Goal: Task Accomplishment & Management: Manage account settings

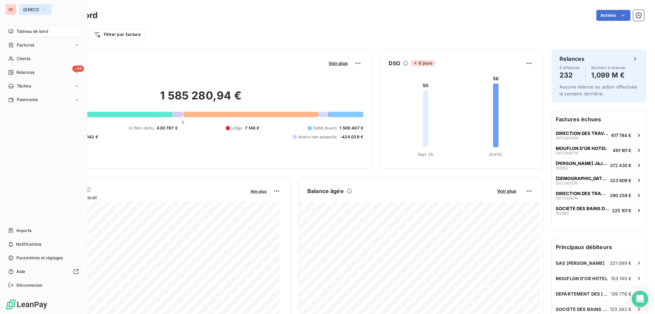
click at [25, 9] on span "DIMCO" at bounding box center [31, 9] width 16 height 5
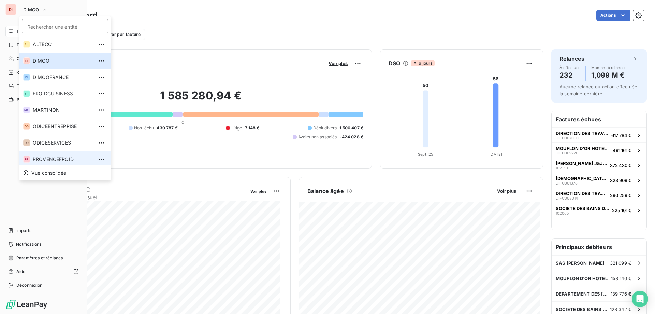
click at [53, 156] on span "PROVENCEFROID" at bounding box center [63, 159] width 60 height 7
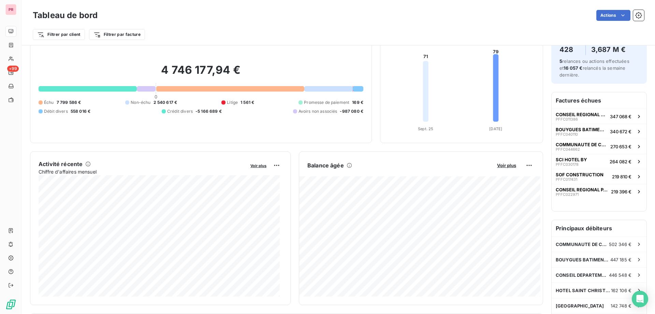
scroll to position [10, 0]
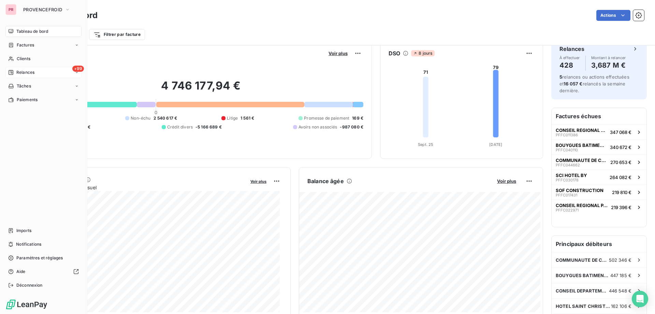
click at [19, 72] on span "Relances" at bounding box center [25, 72] width 18 height 6
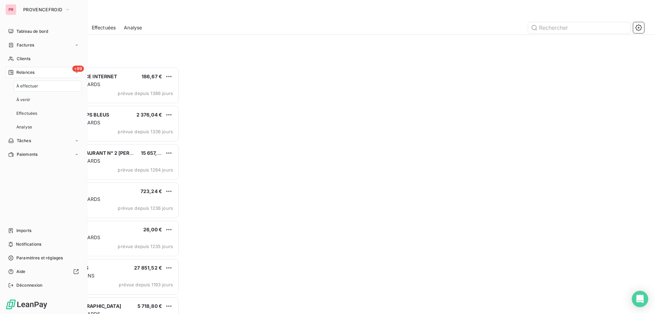
scroll to position [242, 142]
click at [27, 85] on span "À effectuer" at bounding box center [27, 86] width 22 height 6
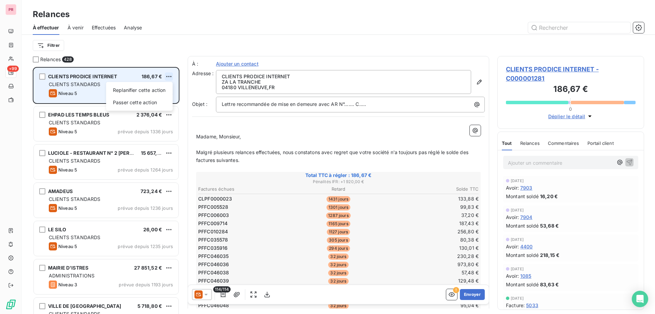
click at [170, 75] on html "PR +99 Relances À effectuer À venir Effectuées Analyse Filtrer Relances 428 CLI…" at bounding box center [327, 157] width 655 height 314
click at [139, 104] on div "Passer cette action" at bounding box center [139, 102] width 61 height 11
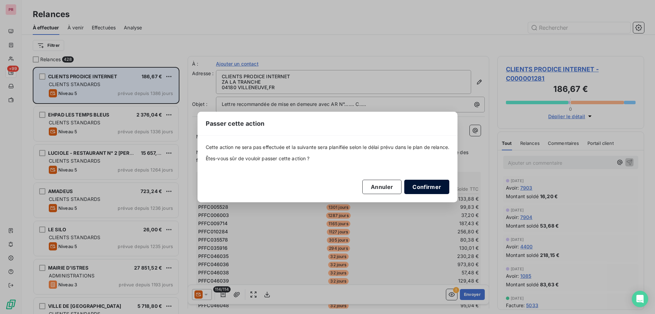
click at [419, 187] on button "Confirmer" at bounding box center [426, 186] width 45 height 14
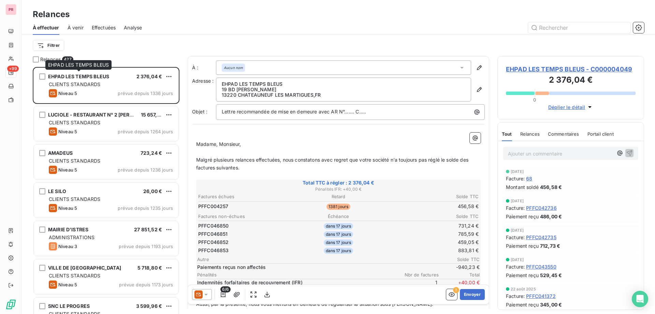
click at [94, 76] on span "EHPAD LES TEMPS BLEUS" at bounding box center [78, 76] width 61 height 6
click at [107, 77] on span "EHPAD LES TEMPS BLEUS" at bounding box center [78, 76] width 61 height 6
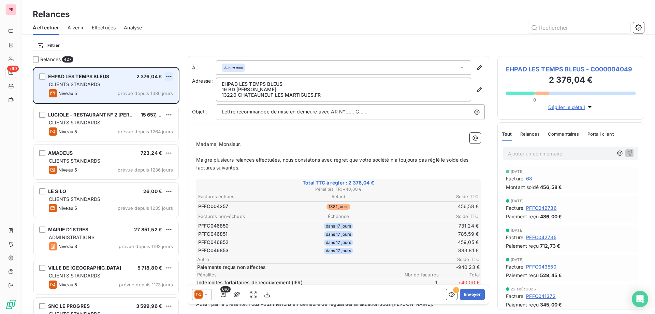
click at [172, 75] on html "PR +99 Relances À effectuer À venir Effectuées Analyse Filtrer Relances 427 EHP…" at bounding box center [327, 157] width 655 height 314
click at [139, 104] on div "Passer cette action" at bounding box center [139, 102] width 61 height 11
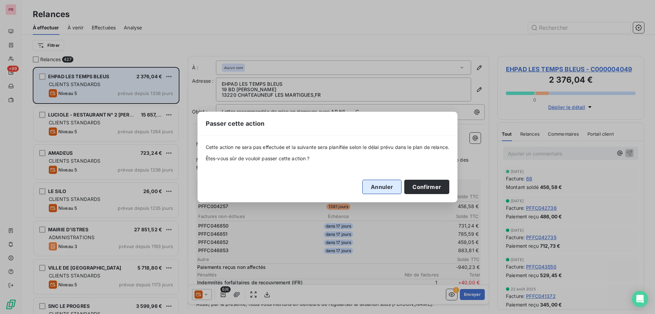
click at [389, 190] on button "Annuler" at bounding box center [381, 186] width 39 height 14
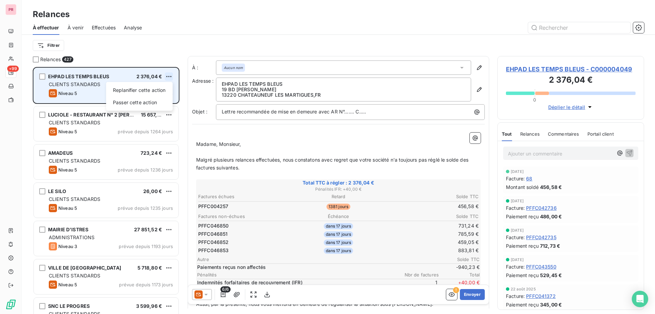
click at [167, 75] on html "PR +99 Relances À effectuer À venir Effectuées Analyse Filtrer Relances 427 EHP…" at bounding box center [327, 157] width 655 height 314
click at [148, 90] on div "Replanifier cette action" at bounding box center [139, 90] width 61 height 11
select select "9"
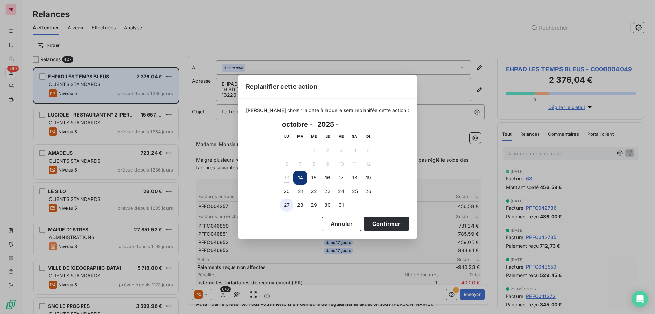
click at [289, 205] on button "27" at bounding box center [287, 205] width 14 height 14
click at [385, 227] on button "Confirmer" at bounding box center [386, 223] width 45 height 14
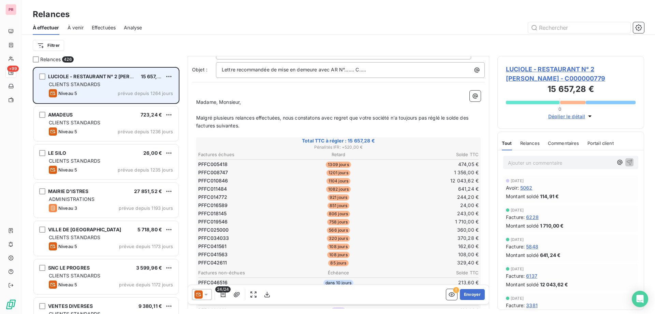
scroll to position [42, 0]
click at [168, 74] on html "PR +99 Relances À effectuer À venir Effectuées Analyse Filtrer Relances 426 LUC…" at bounding box center [327, 157] width 655 height 314
click at [138, 102] on div "Passer cette action" at bounding box center [139, 102] width 61 height 11
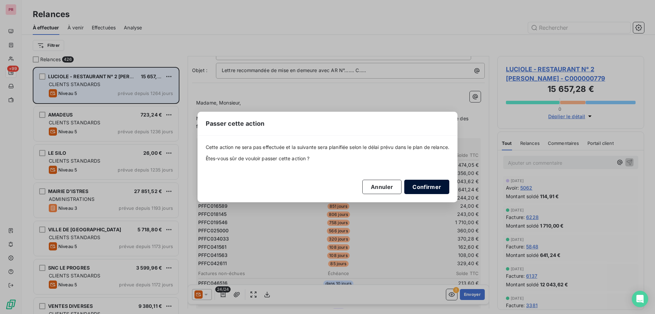
click at [427, 186] on button "Confirmer" at bounding box center [426, 186] width 45 height 14
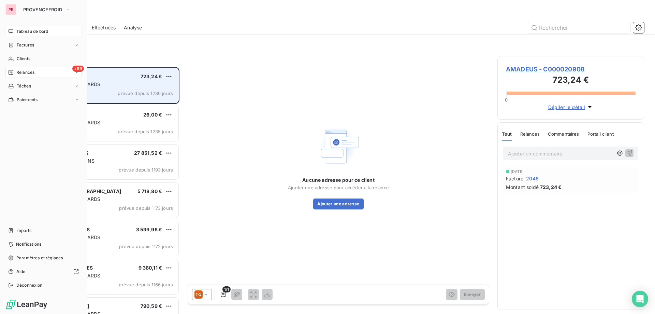
click at [29, 33] on span "Tableau de bord" at bounding box center [32, 31] width 32 height 6
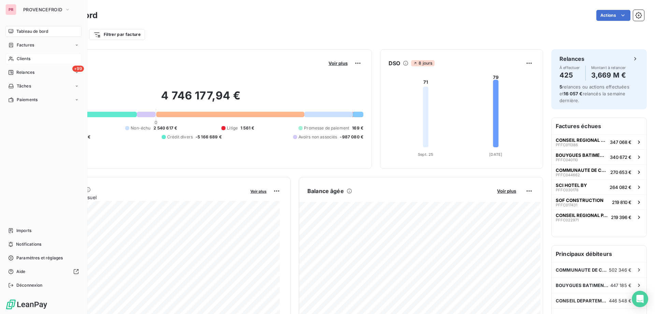
click at [38, 56] on div "Clients" at bounding box center [43, 58] width 76 height 11
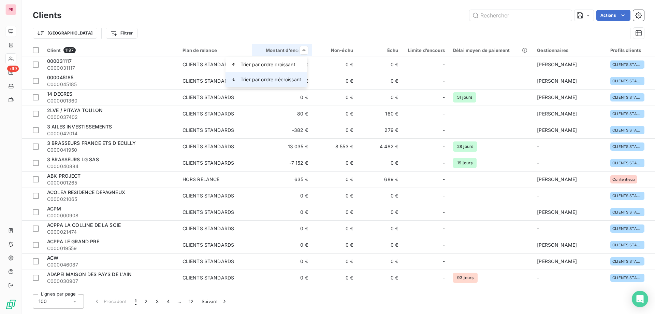
click at [266, 79] on span "Trier par ordre décroissant" at bounding box center [271, 79] width 61 height 7
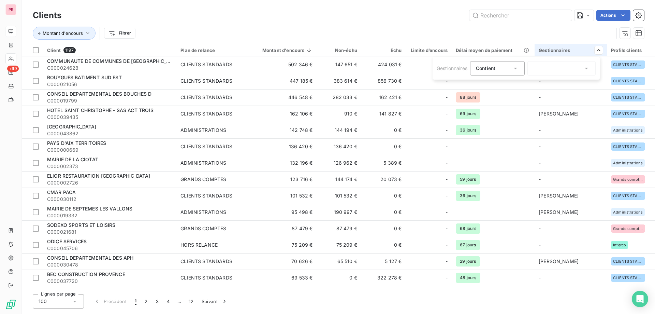
click at [589, 67] on icon at bounding box center [586, 68] width 7 height 7
click at [538, 84] on div at bounding box center [536, 84] width 6 height 6
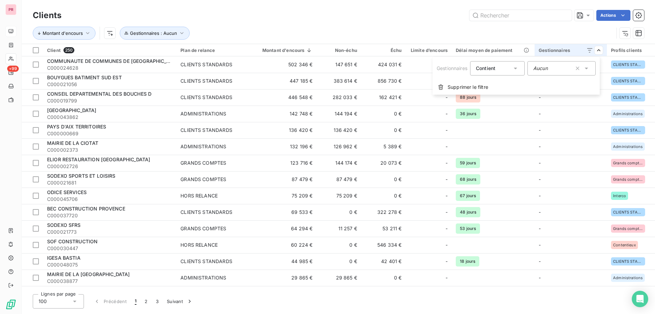
click at [507, 109] on html "PR +99 Clients Actions Montant d'encours Gestionnaires : Aucun Client 250 Plan …" at bounding box center [327, 157] width 655 height 314
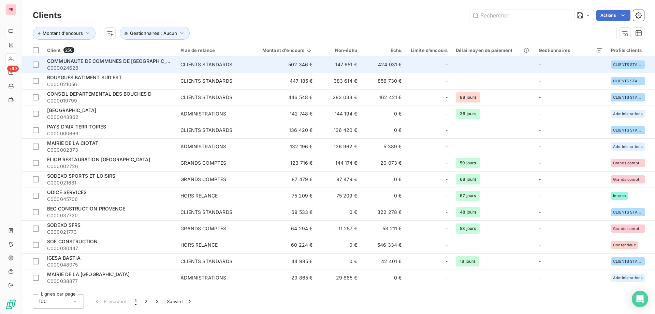
click at [141, 62] on span "COMMUNAUTE DE COMMUNES DE [GEOGRAPHIC_DATA]" at bounding box center [113, 61] width 133 height 6
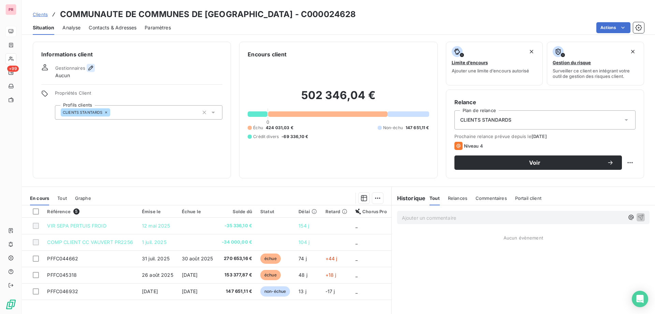
click at [88, 67] on icon "button" at bounding box center [90, 67] width 7 height 7
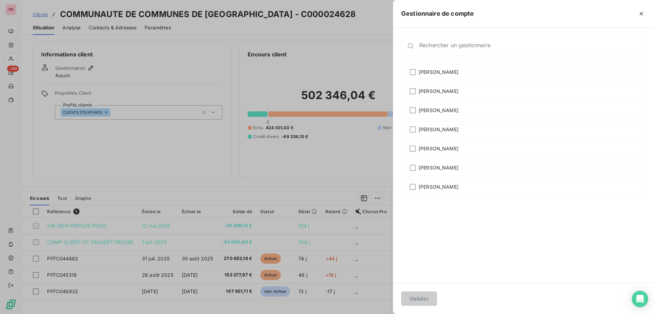
click at [135, 66] on div at bounding box center [327, 157] width 655 height 314
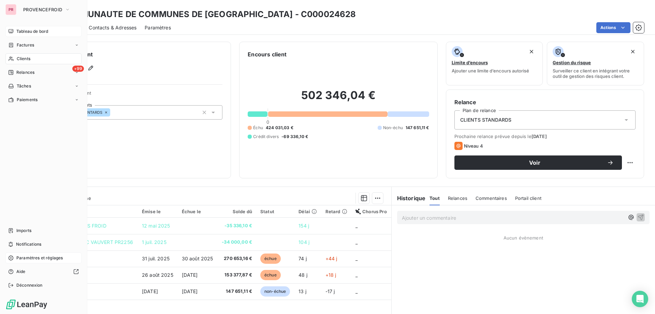
click at [49, 259] on span "Paramètres et réglages" at bounding box center [39, 258] width 46 height 6
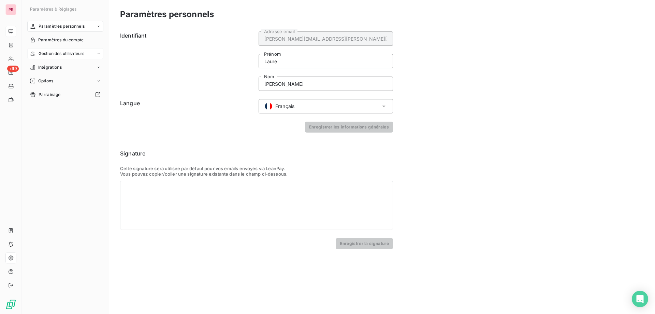
click at [68, 53] on span "Gestion des utilisateurs" at bounding box center [62, 54] width 46 height 6
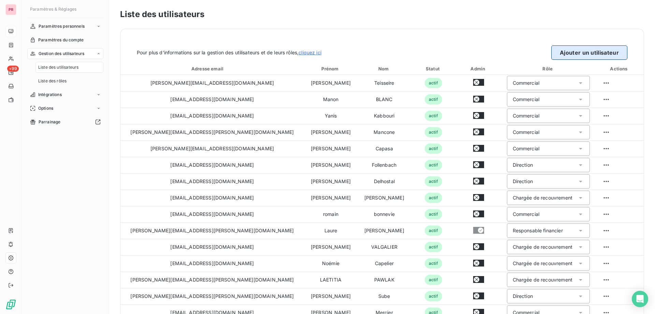
click at [570, 56] on button "Ajouter un utilisateur" at bounding box center [589, 52] width 76 height 14
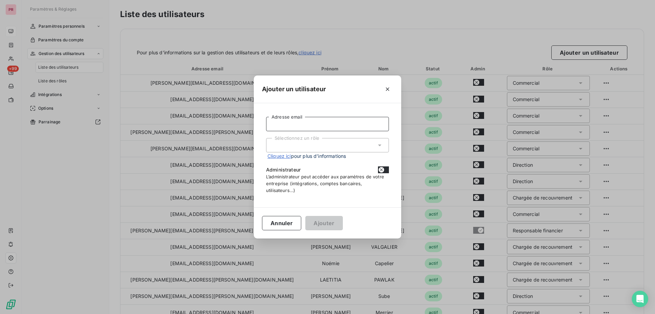
click at [305, 126] on input "Adresse email" at bounding box center [327, 124] width 123 height 14
type input "[EMAIL_ADDRESS][DOMAIN_NAME]"
click at [302, 142] on div "Sélectionnez un rôle" at bounding box center [327, 145] width 123 height 14
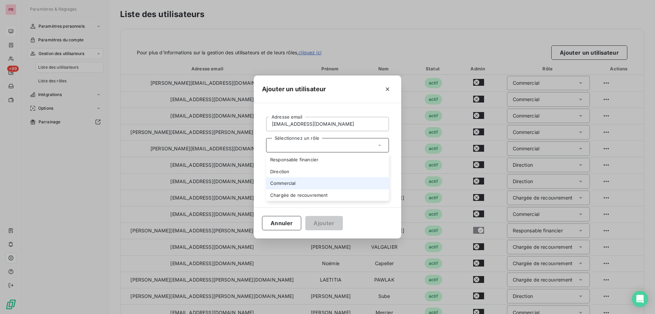
click at [288, 179] on li "Commercial" at bounding box center [327, 183] width 123 height 12
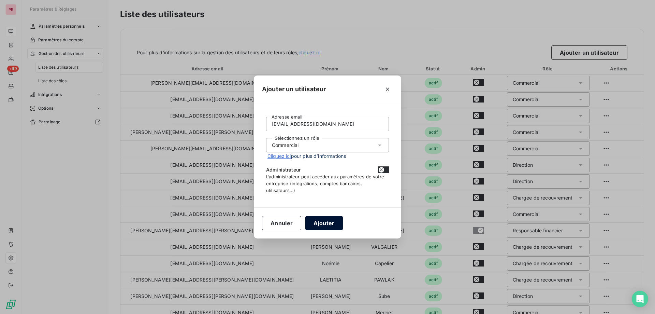
click at [317, 220] on button "Ajouter" at bounding box center [323, 223] width 37 height 14
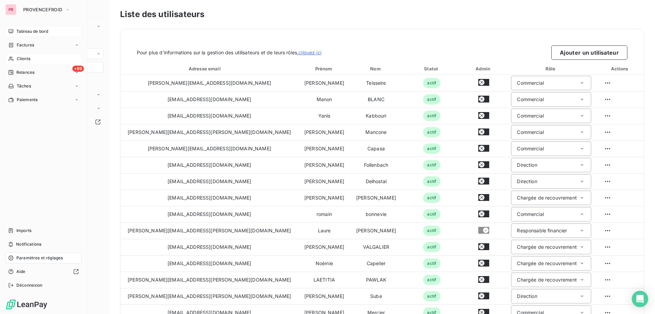
click at [26, 60] on span "Clients" at bounding box center [24, 59] width 14 height 6
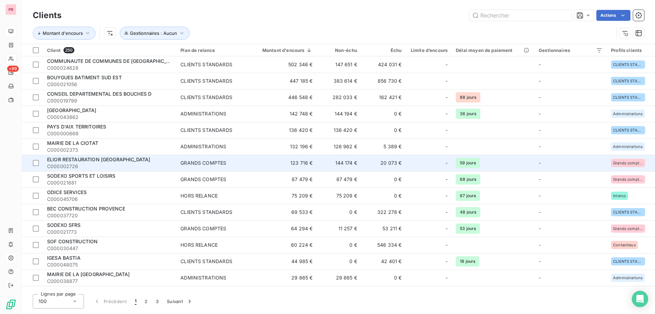
click at [82, 159] on span "ELIOR RESTAURATION [GEOGRAPHIC_DATA]" at bounding box center [98, 159] width 103 height 6
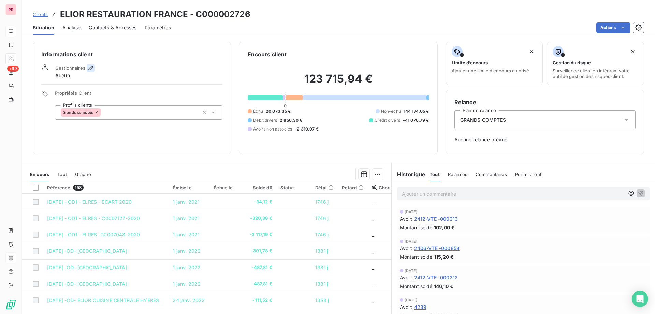
click at [88, 68] on icon "button" at bounding box center [90, 67] width 7 height 7
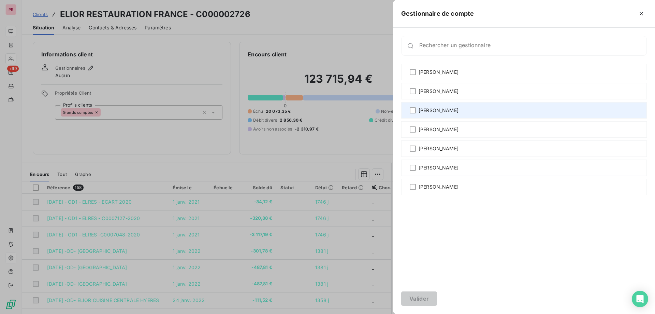
click at [427, 112] on span "[PERSON_NAME]" at bounding box center [439, 110] width 40 height 7
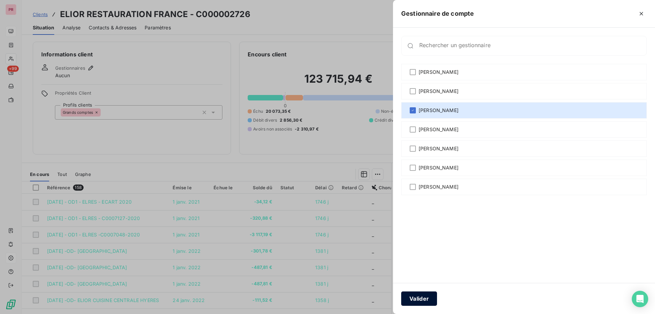
click at [424, 296] on button "Valider" at bounding box center [419, 298] width 36 height 14
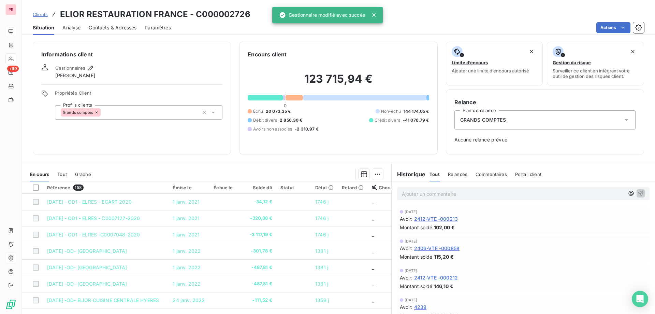
click at [45, 13] on span "Clients" at bounding box center [40, 14] width 15 height 5
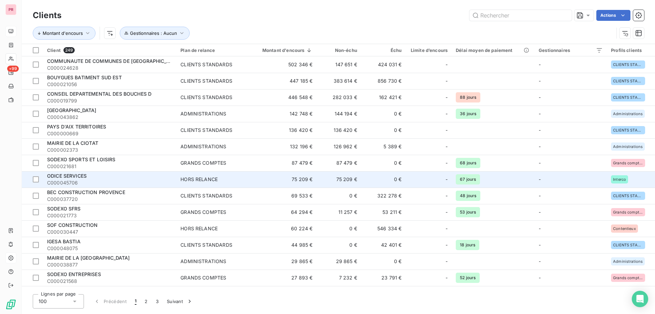
click at [74, 174] on span "ODICE SERVICES" at bounding box center [67, 176] width 40 height 6
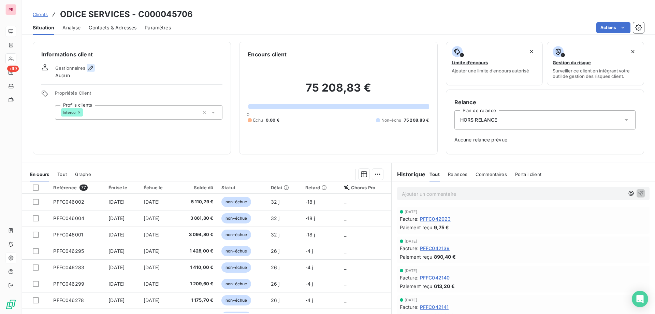
click at [90, 65] on icon "button" at bounding box center [90, 67] width 7 height 7
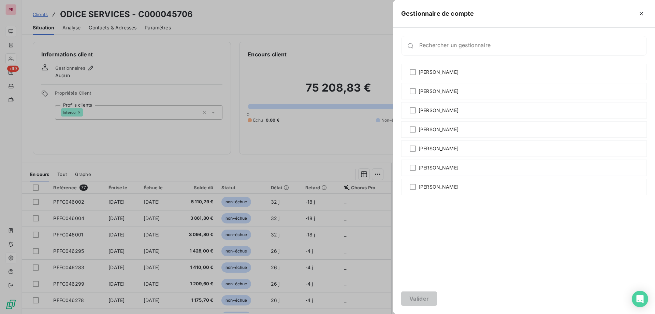
click at [97, 83] on div at bounding box center [327, 157] width 655 height 314
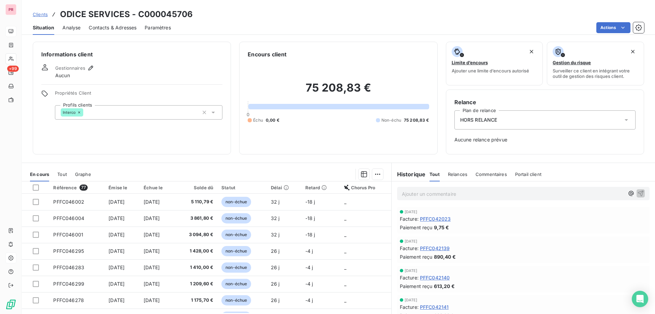
click at [39, 13] on span "Clients" at bounding box center [40, 14] width 15 height 5
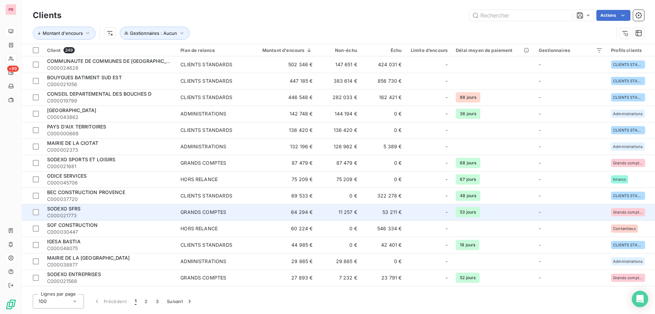
click at [71, 208] on span "SODEXO SFRS" at bounding box center [64, 208] width 34 height 6
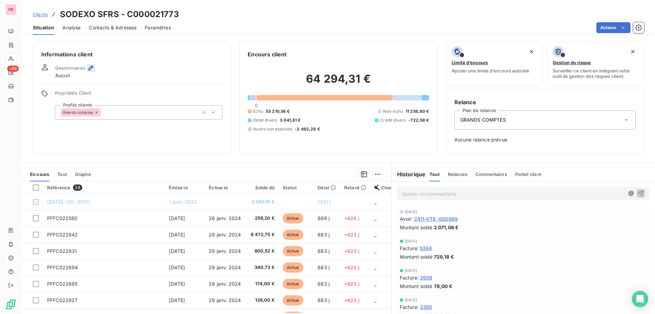
click at [88, 68] on icon "button" at bounding box center [90, 67] width 7 height 7
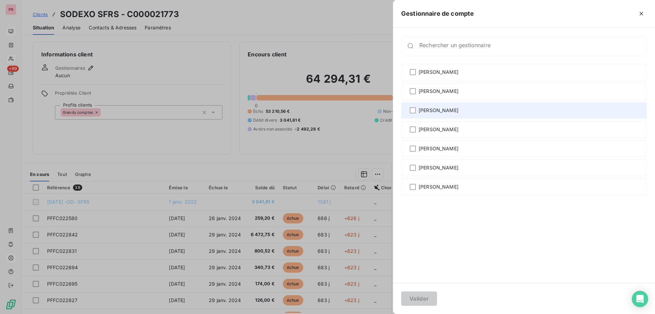
click at [428, 110] on span "[PERSON_NAME]" at bounding box center [439, 110] width 40 height 7
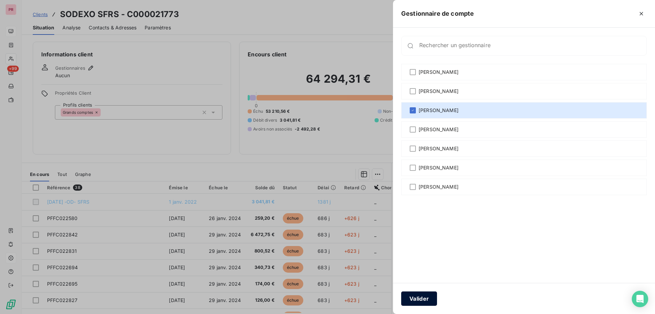
click at [427, 298] on button "Valider" at bounding box center [419, 298] width 36 height 14
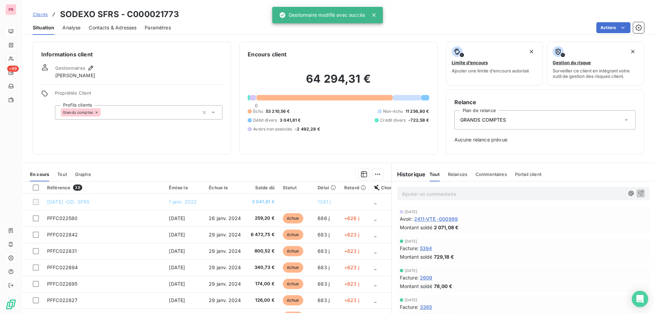
click at [38, 14] on span "Clients" at bounding box center [40, 14] width 15 height 5
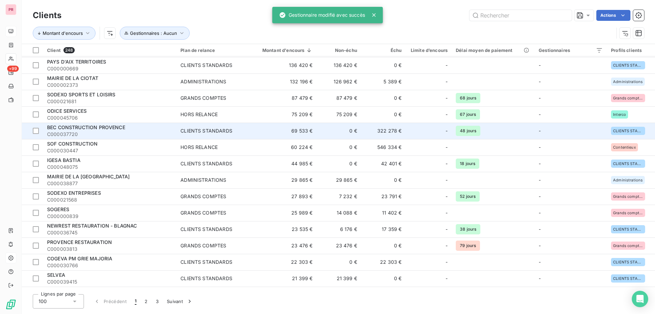
scroll to position [68, 0]
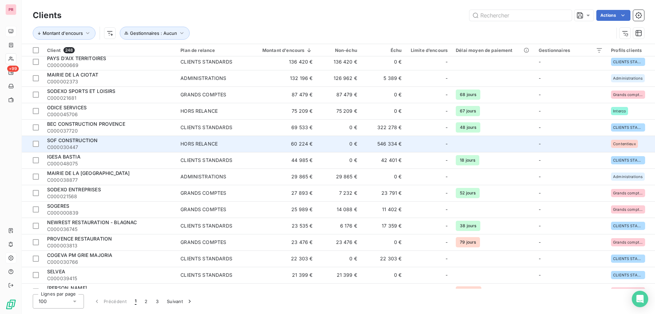
click at [85, 140] on span "SOF CONSTRUCTION" at bounding box center [72, 140] width 51 height 6
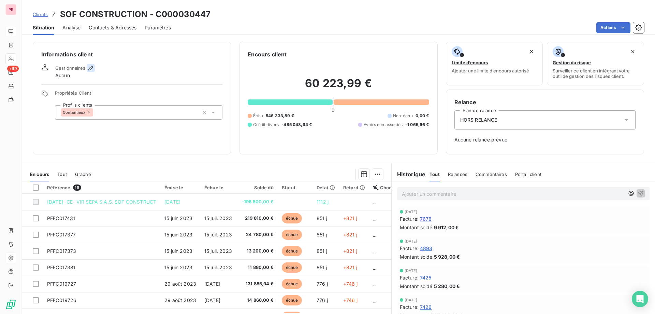
click at [87, 67] on icon "button" at bounding box center [90, 67] width 7 height 7
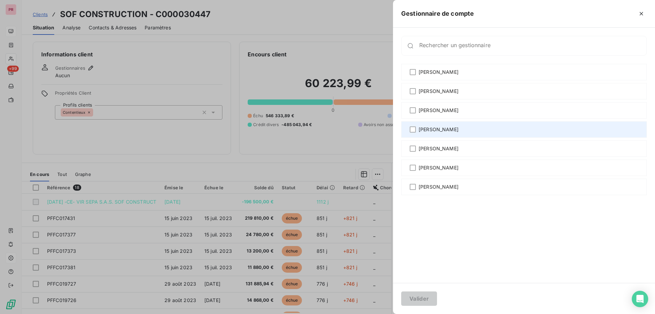
click at [409, 130] on div "[PERSON_NAME]" at bounding box center [524, 129] width 246 height 16
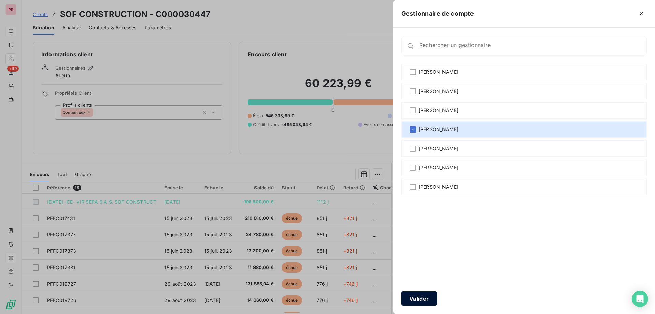
click at [428, 297] on button "Valider" at bounding box center [419, 298] width 36 height 14
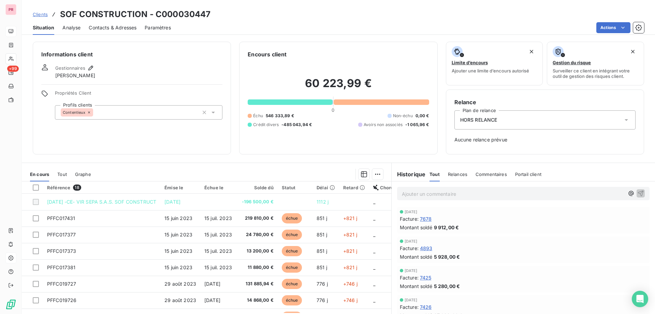
click at [44, 14] on span "Clients" at bounding box center [40, 14] width 15 height 5
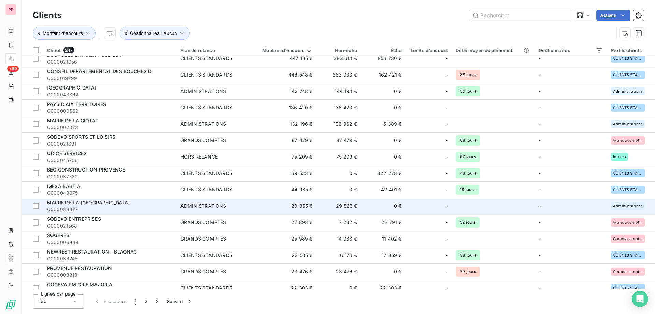
scroll to position [34, 0]
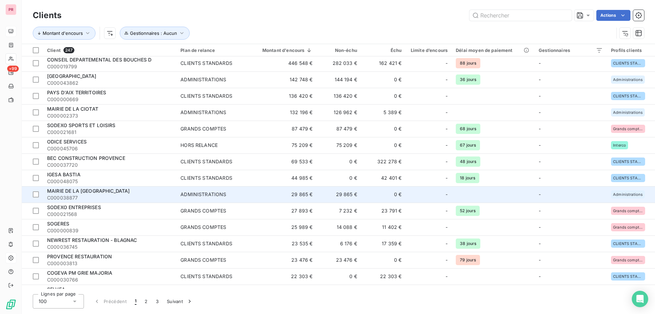
click at [106, 189] on span "MAIRIE DE LA [GEOGRAPHIC_DATA]" at bounding box center [88, 191] width 83 height 6
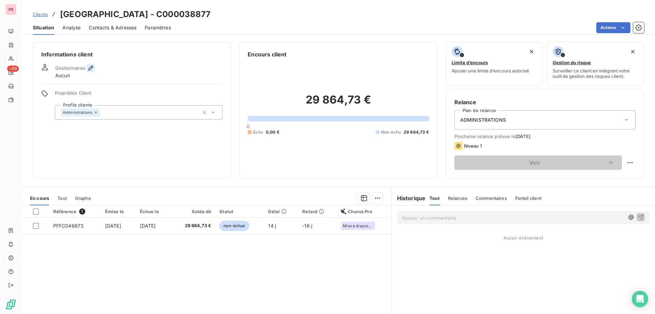
click at [91, 67] on icon "button" at bounding box center [90, 67] width 7 height 7
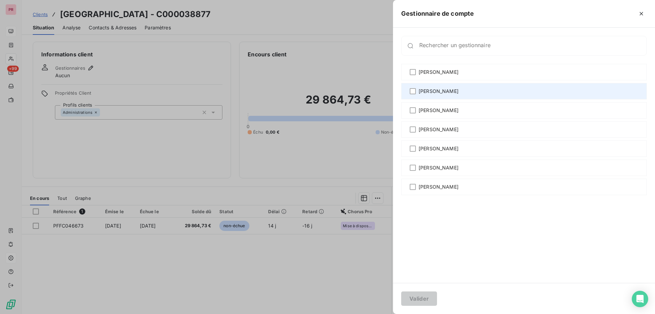
click at [429, 89] on span "[PERSON_NAME]" at bounding box center [439, 91] width 40 height 7
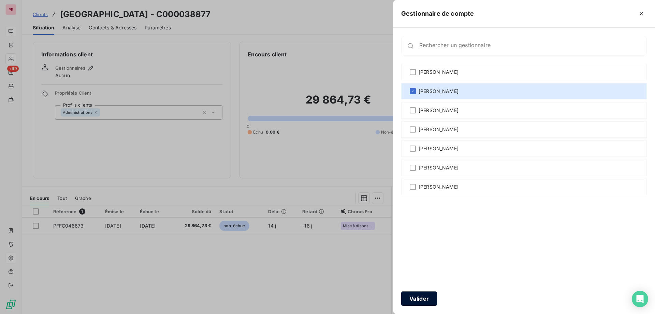
click at [419, 298] on button "Valider" at bounding box center [419, 298] width 36 height 14
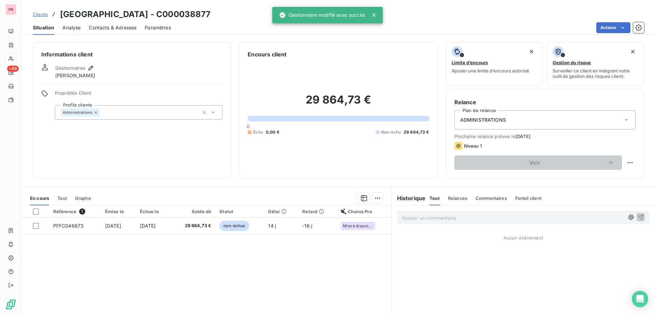
click at [45, 15] on span "Clients" at bounding box center [40, 14] width 15 height 5
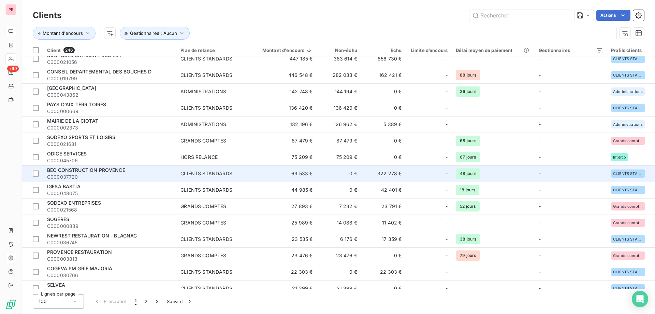
scroll to position [34, 0]
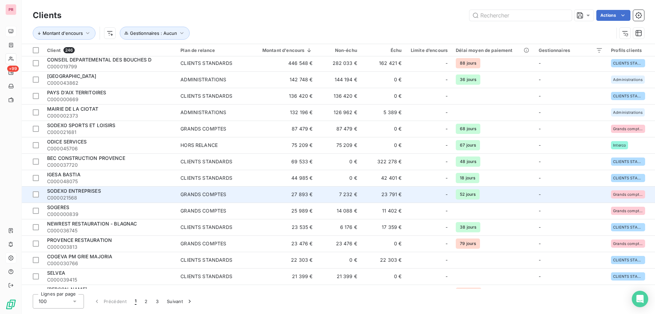
click at [87, 191] on span "SODEXO ENTREPRISES" at bounding box center [74, 191] width 54 height 6
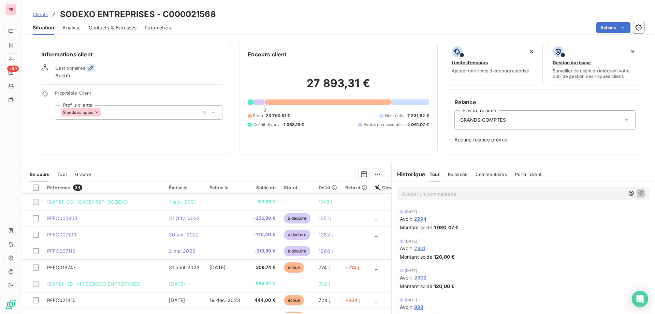
click at [90, 66] on icon "button" at bounding box center [90, 67] width 7 height 7
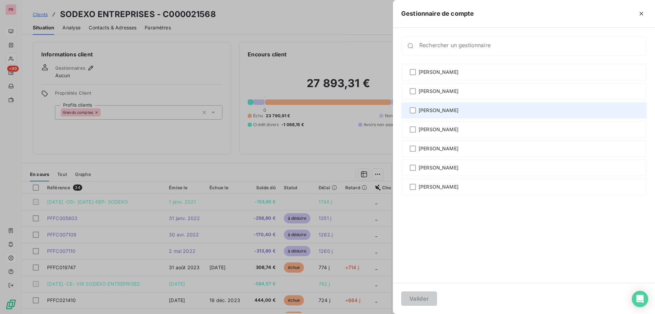
click at [429, 109] on span "[PERSON_NAME]" at bounding box center [439, 110] width 40 height 7
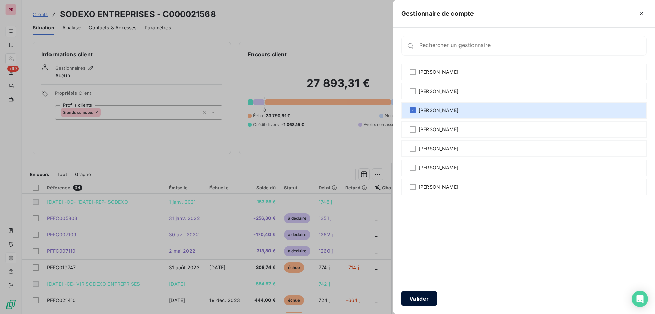
click at [418, 304] on button "Valider" at bounding box center [419, 298] width 36 height 14
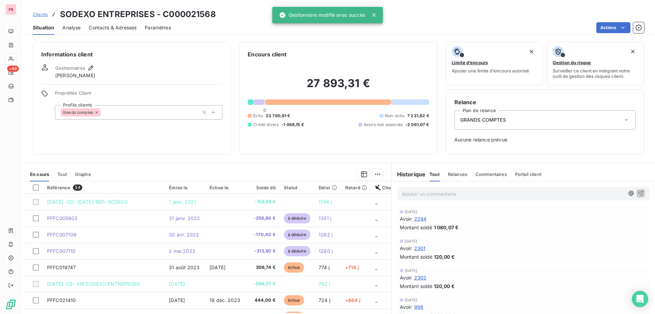
click at [41, 14] on span "Clients" at bounding box center [40, 14] width 15 height 5
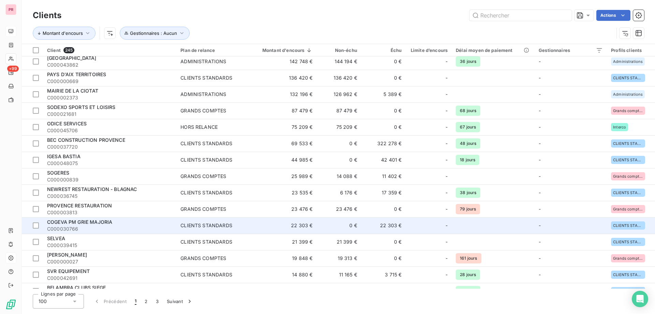
scroll to position [68, 0]
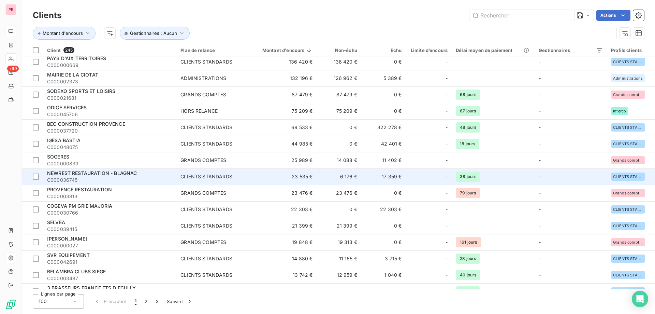
click at [76, 172] on span "NEWREST RESTAURATION - BLAGNAC" at bounding box center [92, 173] width 90 height 6
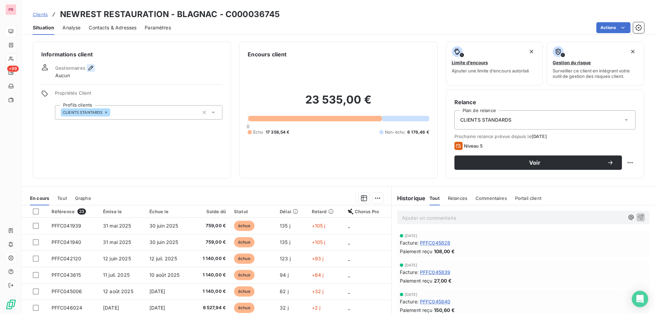
click at [92, 69] on icon "button" at bounding box center [90, 67] width 7 height 7
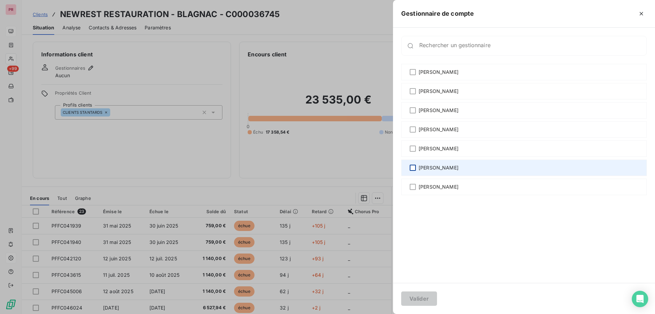
drag, startPoint x: 414, startPoint y: 168, endPoint x: 415, endPoint y: 194, distance: 26.7
click at [414, 168] on div at bounding box center [413, 167] width 6 height 6
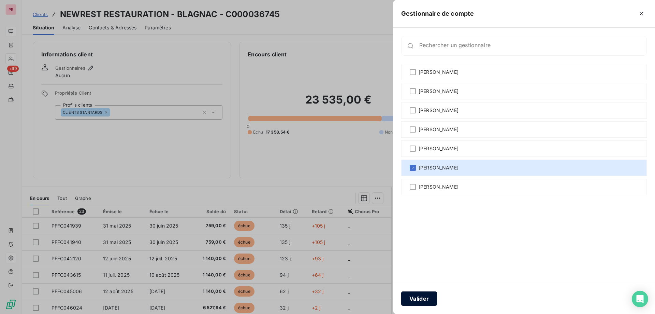
click at [420, 293] on button "Valider" at bounding box center [419, 298] width 36 height 14
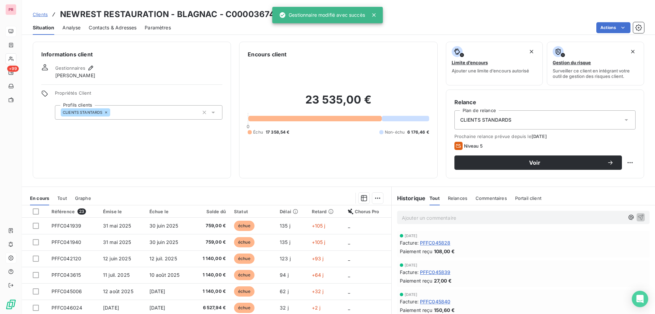
click at [40, 15] on span "Clients" at bounding box center [40, 14] width 15 height 5
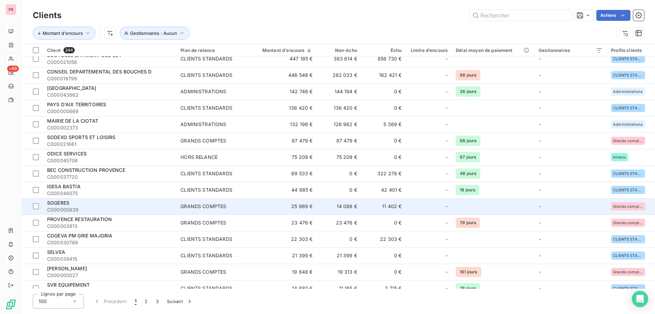
scroll to position [34, 0]
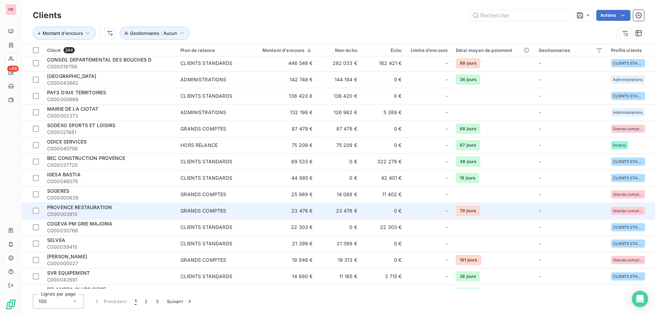
click at [83, 206] on span "PROVENCE RESTAURATION" at bounding box center [79, 207] width 65 height 6
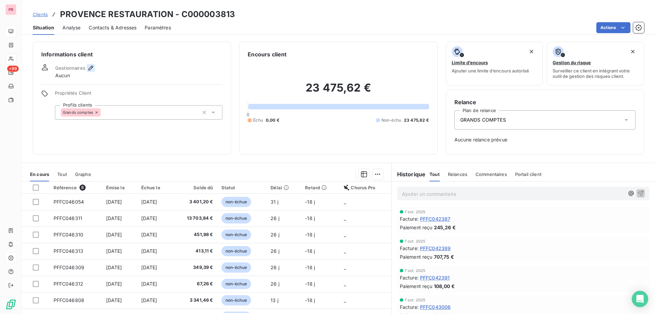
click at [93, 66] on icon "button" at bounding box center [90, 67] width 7 height 7
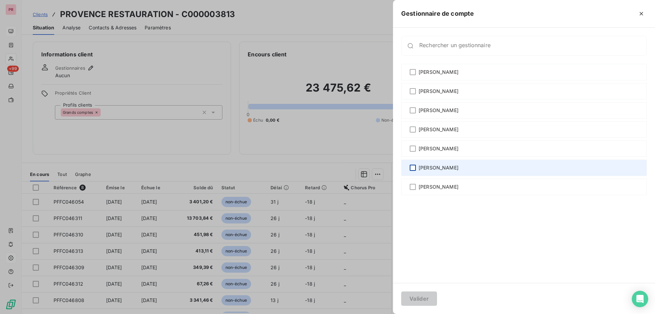
click at [412, 165] on div at bounding box center [413, 167] width 6 height 6
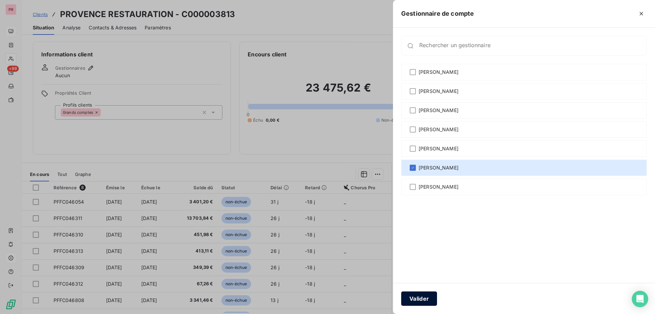
click at [423, 298] on button "Valider" at bounding box center [419, 298] width 36 height 14
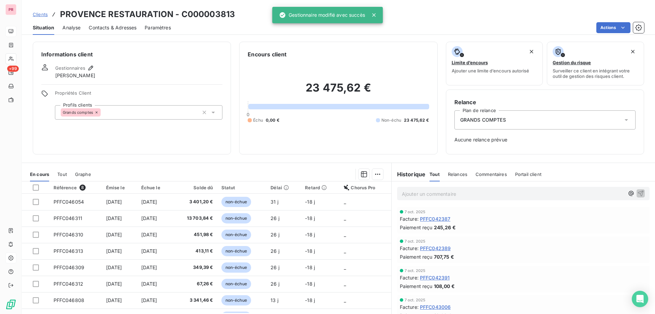
click at [35, 12] on span "Clients" at bounding box center [40, 14] width 15 height 5
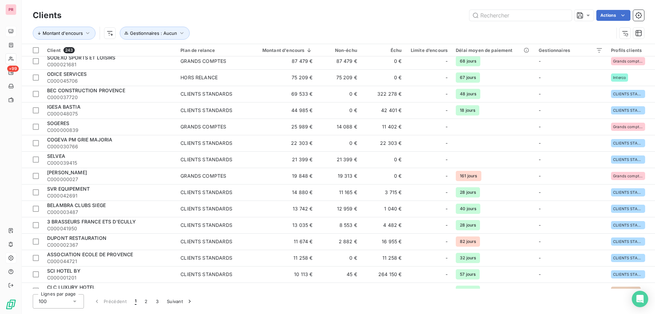
scroll to position [102, 0]
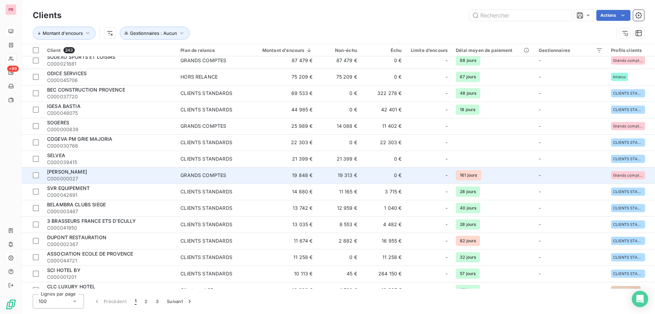
click at [59, 173] on span "[PERSON_NAME]" at bounding box center [67, 172] width 40 height 6
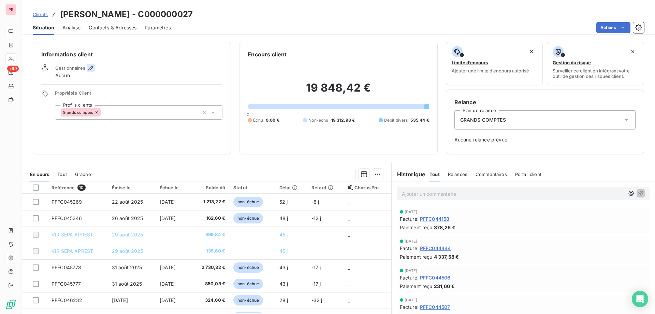
click at [88, 64] on button "button" at bounding box center [91, 68] width 8 height 8
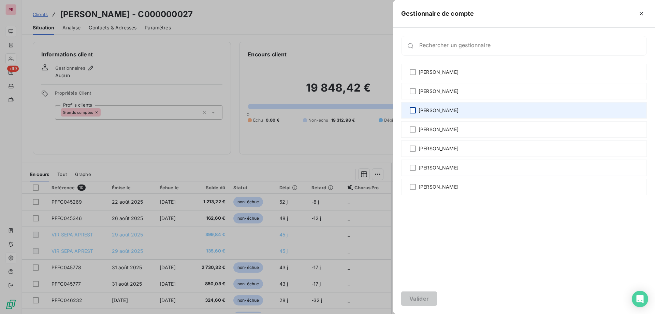
click at [412, 111] on div at bounding box center [413, 110] width 6 height 6
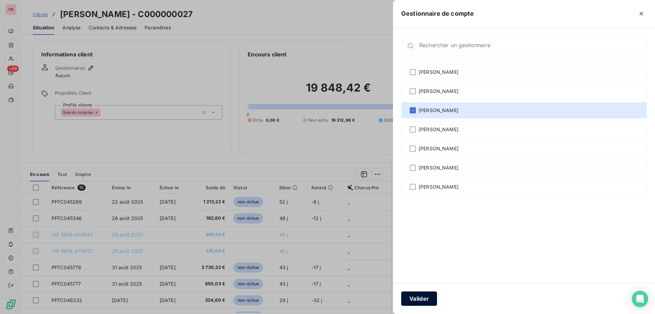
click at [420, 298] on button "Valider" at bounding box center [419, 298] width 36 height 14
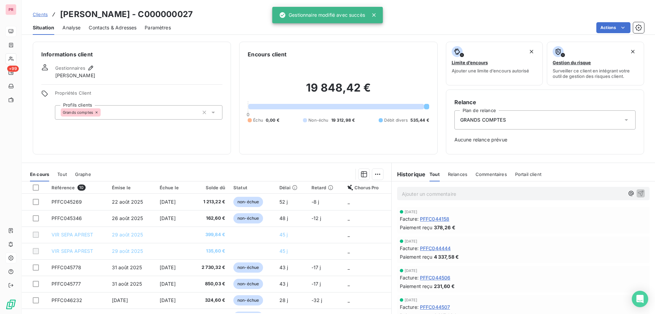
click at [40, 8] on div "Clients ELIOR ERHS - C000000027 Situation Analyse Contacts & Adresses Paramètre…" at bounding box center [338, 17] width 633 height 35
click at [38, 13] on span "Clients" at bounding box center [40, 14] width 15 height 5
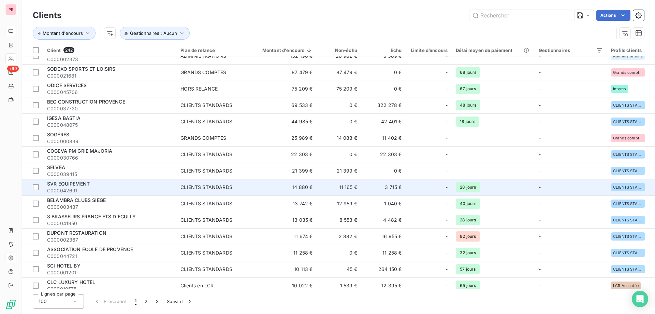
scroll to position [102, 0]
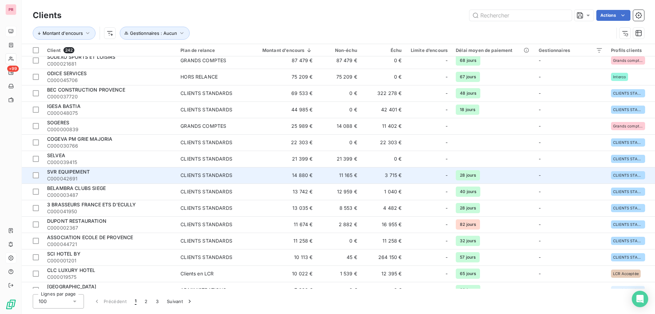
click at [68, 171] on span "SVR EQUIPEMENT" at bounding box center [68, 172] width 43 height 6
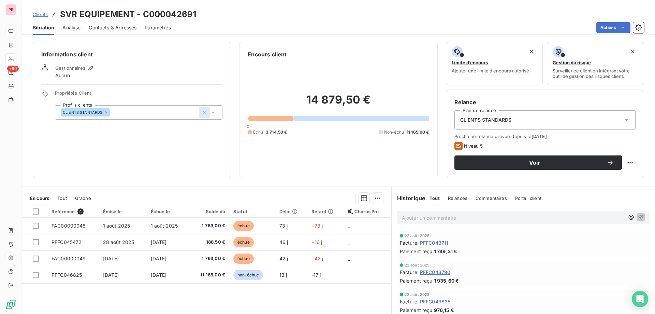
click at [203, 111] on icon "button" at bounding box center [204, 112] width 7 height 7
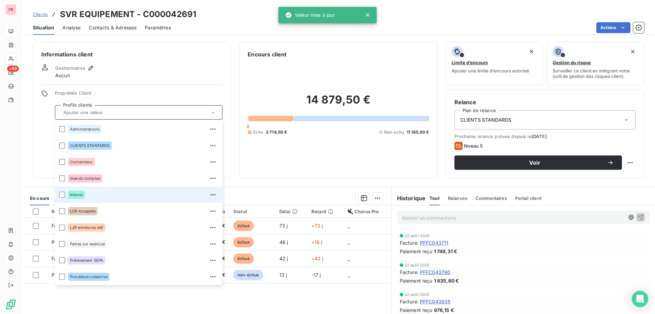
click at [64, 193] on div at bounding box center [62, 194] width 6 height 6
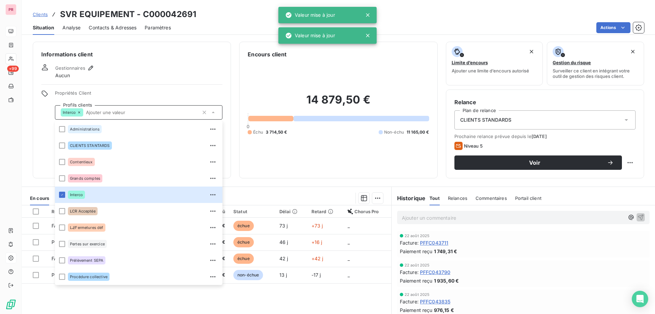
click at [200, 37] on div "Clients SVR EQUIPEMENT - C000042691 Situation Analyse Contacts & Adresses Param…" at bounding box center [338, 157] width 633 height 314
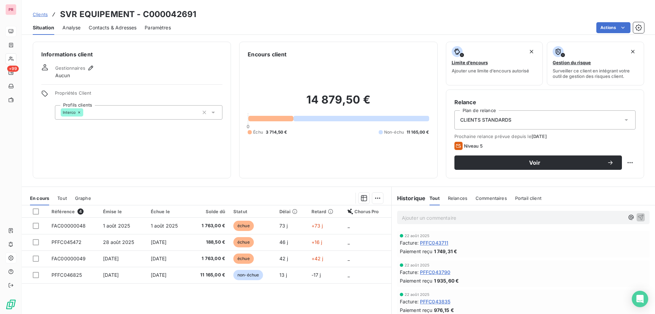
click at [587, 116] on div "CLIENTS STANDARDS" at bounding box center [545, 119] width 181 height 19
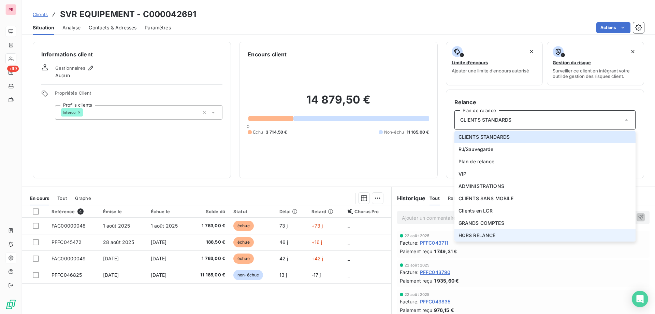
click at [482, 235] on span "HORS RELANCE" at bounding box center [477, 235] width 37 height 7
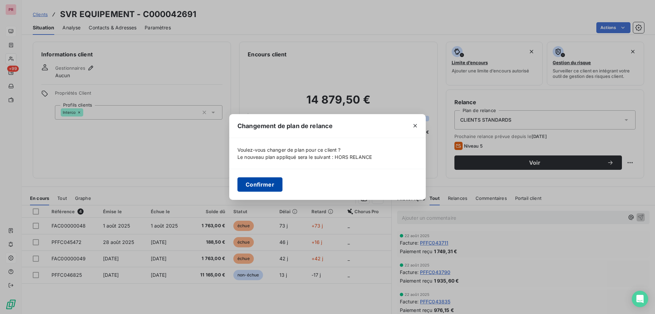
click at [265, 185] on button "Confirmer" at bounding box center [259, 184] width 45 height 14
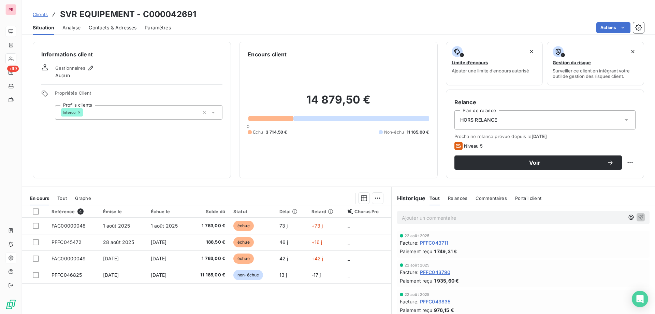
click at [44, 14] on span "Clients" at bounding box center [40, 14] width 15 height 5
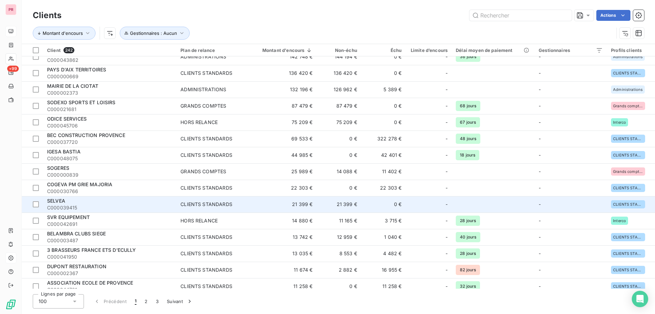
scroll to position [68, 0]
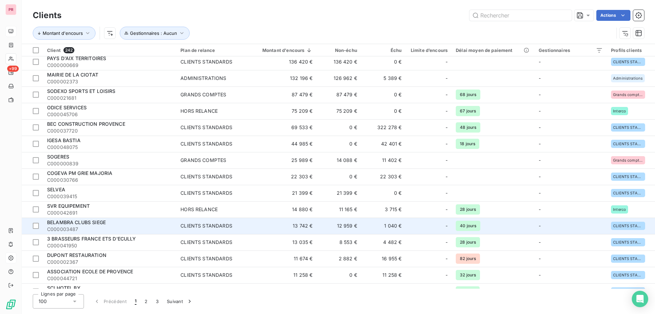
click at [68, 224] on span "BELAMBRA CLUBS SIEGE" at bounding box center [76, 222] width 59 height 6
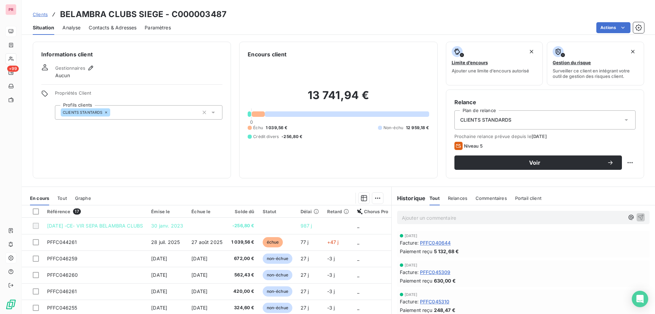
click at [213, 112] on icon at bounding box center [213, 112] width 7 height 7
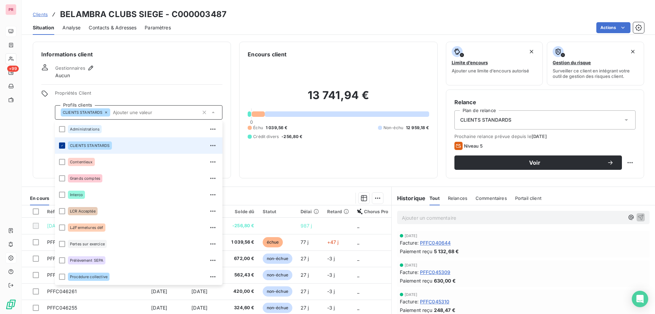
click at [62, 144] on icon at bounding box center [62, 145] width 4 height 4
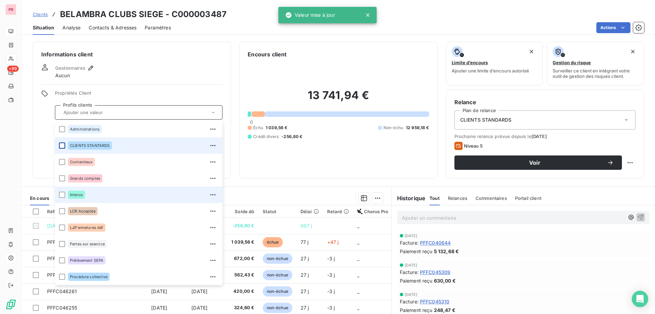
scroll to position [33, 0]
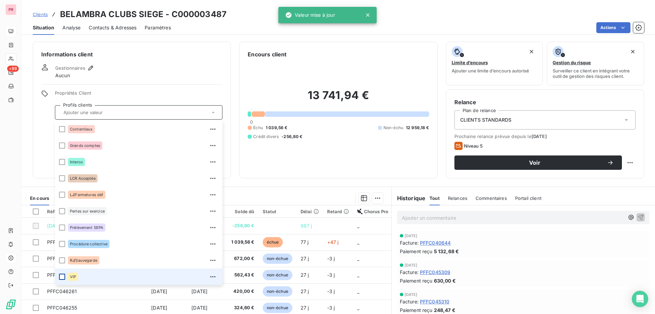
click at [59, 276] on div at bounding box center [62, 276] width 6 height 6
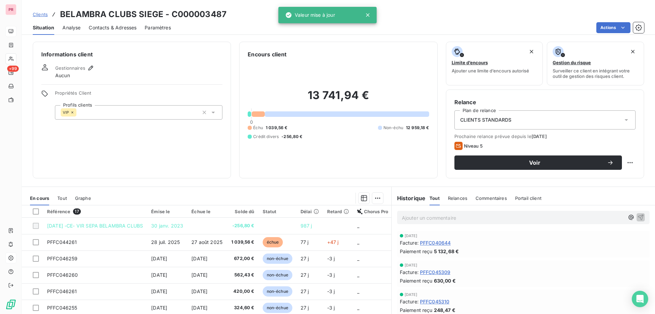
click at [131, 75] on div "Gestionnaires Aucun" at bounding box center [131, 71] width 181 height 15
click at [92, 67] on icon "button" at bounding box center [90, 67] width 7 height 7
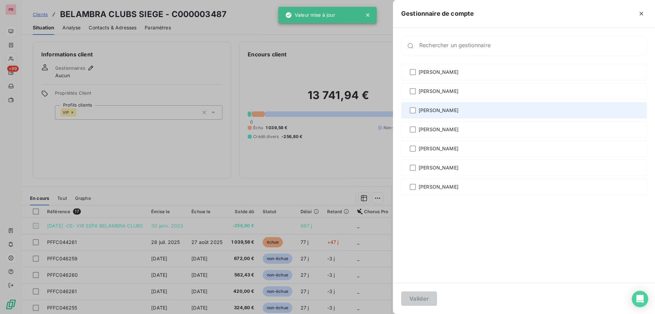
drag, startPoint x: 414, startPoint y: 93, endPoint x: 417, endPoint y: 105, distance: 12.3
click at [414, 92] on div at bounding box center [413, 91] width 6 height 6
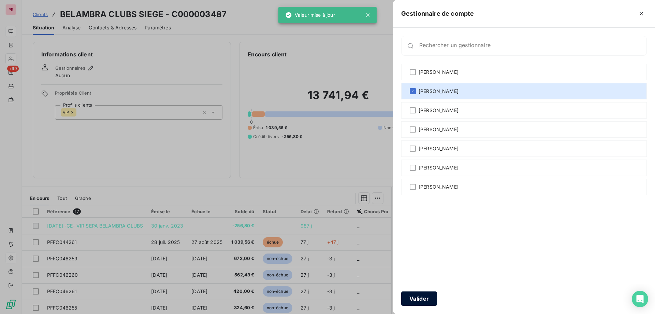
click at [431, 296] on button "Valider" at bounding box center [419, 298] width 36 height 14
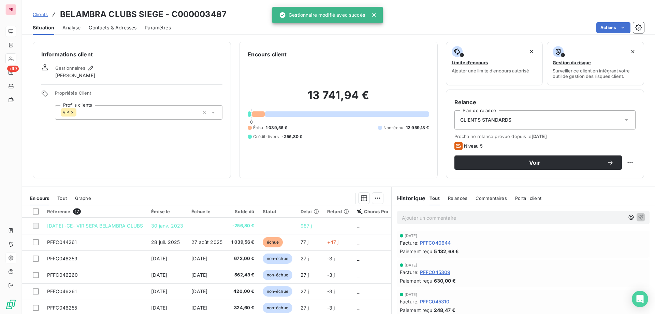
click at [40, 13] on span "Clients" at bounding box center [40, 14] width 15 height 5
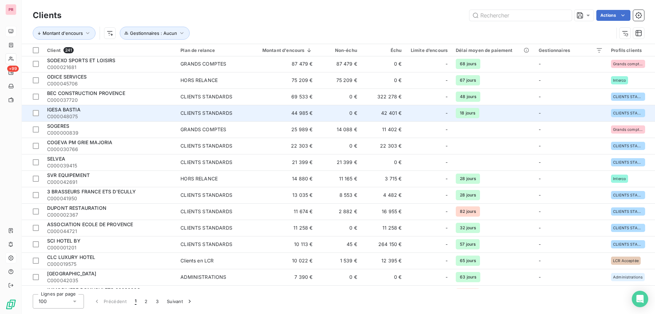
scroll to position [102, 0]
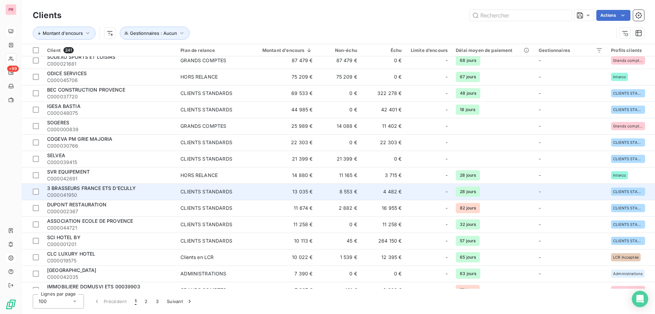
click at [87, 187] on span "3 BRASSEURS FRANCE ETS D'ECULLY" at bounding box center [91, 188] width 89 height 6
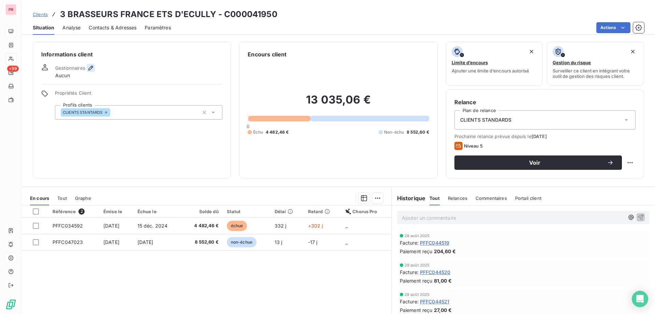
click at [90, 65] on icon "button" at bounding box center [90, 67] width 7 height 7
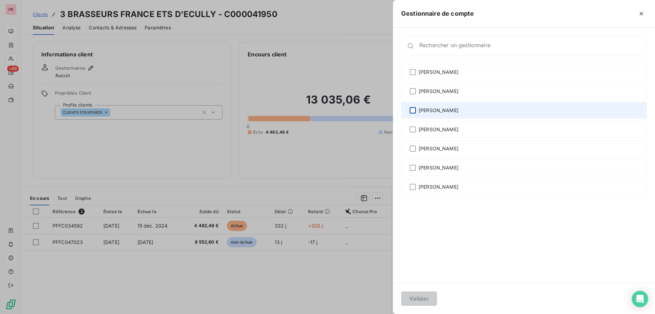
click at [415, 111] on div at bounding box center [413, 110] width 6 height 6
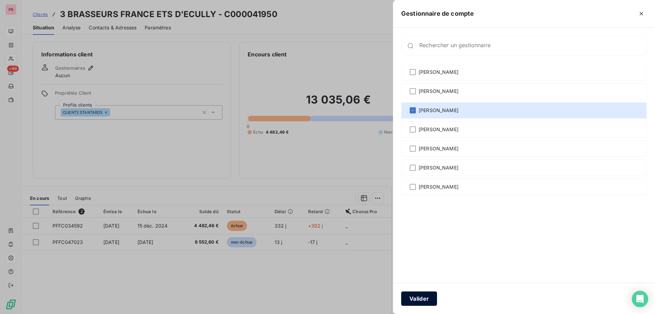
click at [421, 294] on button "Valider" at bounding box center [419, 298] width 36 height 14
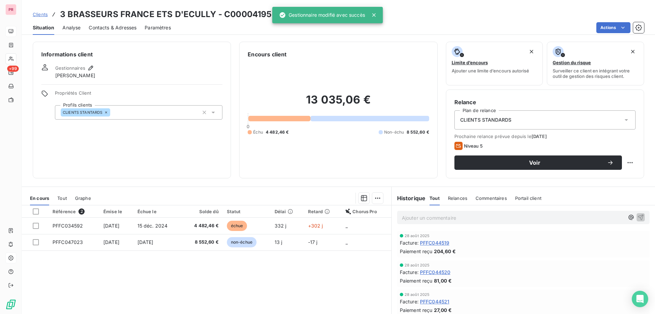
click at [46, 15] on span "Clients" at bounding box center [40, 14] width 15 height 5
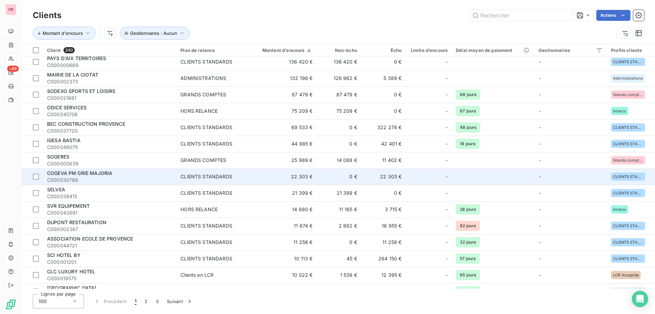
scroll to position [102, 0]
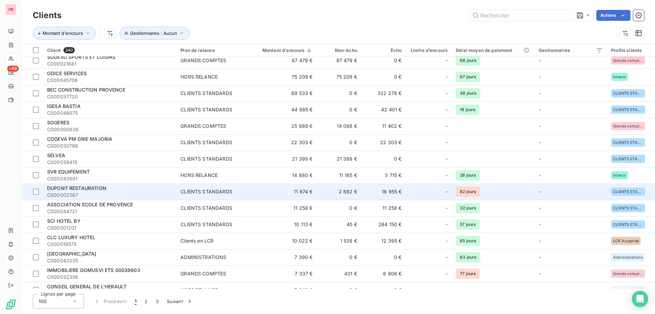
click at [93, 187] on span "DUPONT RESTAURATION" at bounding box center [76, 188] width 59 height 6
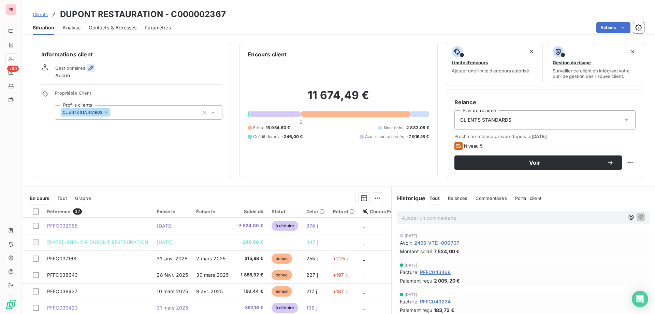
click at [91, 68] on icon "button" at bounding box center [90, 67] width 7 height 7
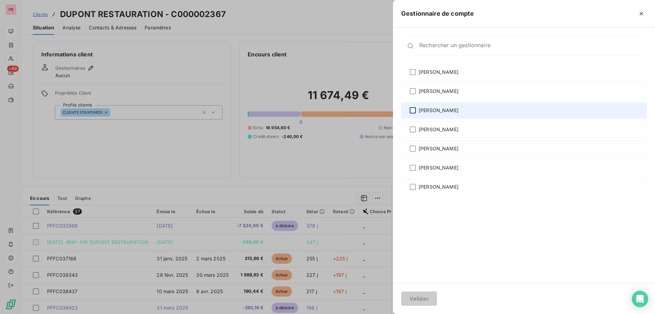
click at [416, 112] on div at bounding box center [413, 110] width 6 height 6
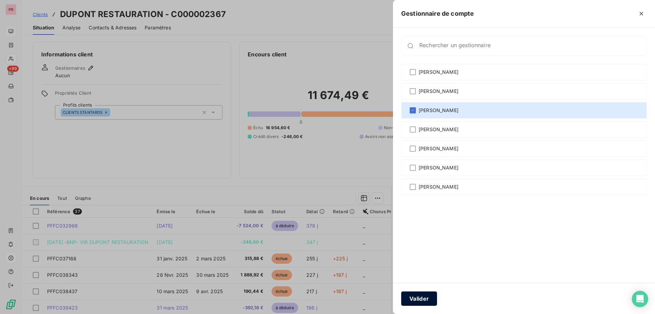
click at [410, 298] on button "Valider" at bounding box center [419, 298] width 36 height 14
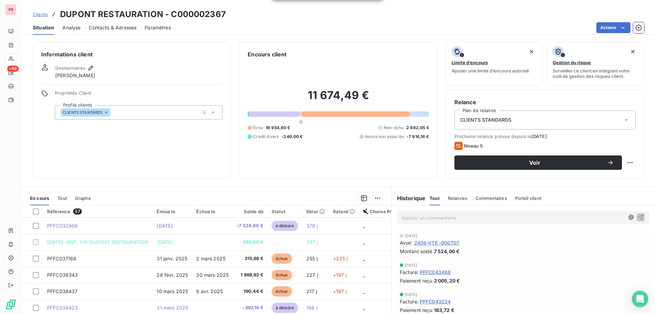
click at [41, 18] on div "Clients DUPONT RESTAURATION - C000002367" at bounding box center [129, 14] width 193 height 12
click at [41, 16] on span "Clients" at bounding box center [40, 14] width 15 height 5
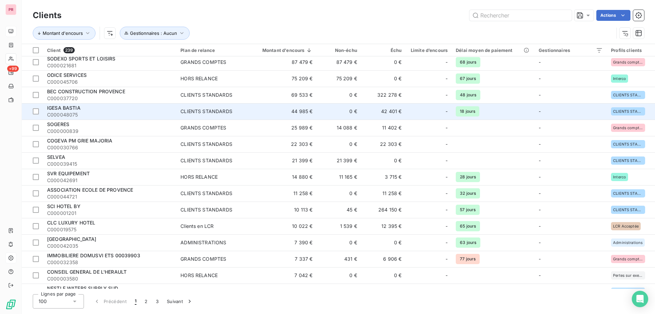
scroll to position [102, 0]
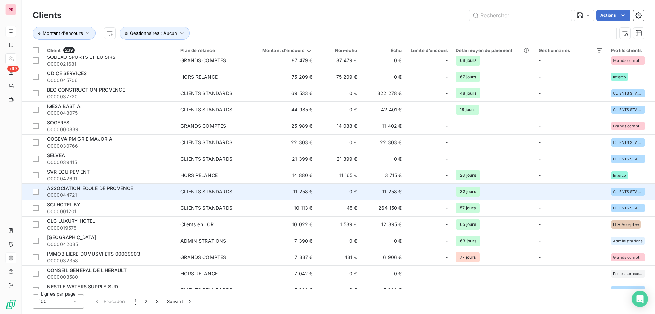
click at [78, 188] on span "ASSOCIATION ECOLE DE PROVENCE" at bounding box center [90, 188] width 86 height 6
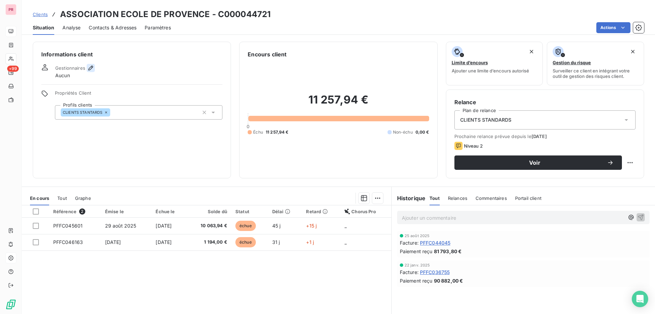
click at [87, 71] on button "button" at bounding box center [91, 68] width 8 height 8
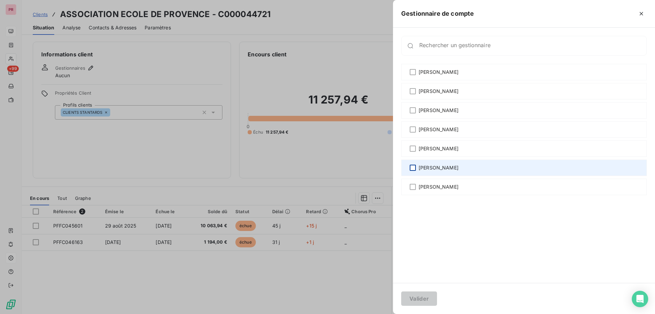
click at [413, 167] on div at bounding box center [413, 167] width 6 height 6
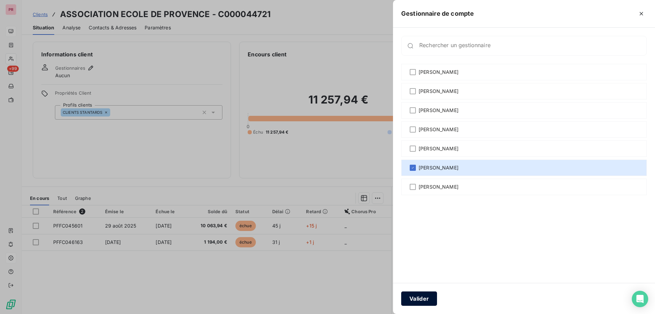
click at [417, 295] on button "Valider" at bounding box center [419, 298] width 36 height 14
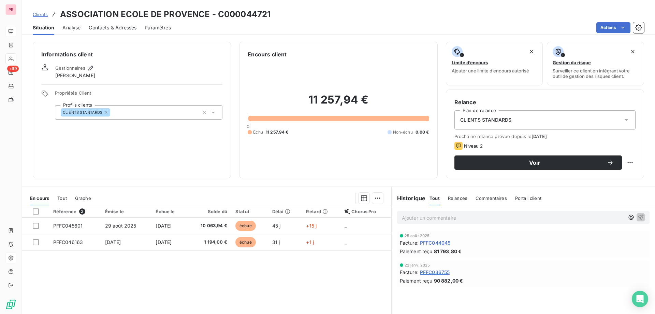
click at [45, 14] on span "Clients" at bounding box center [40, 14] width 15 height 5
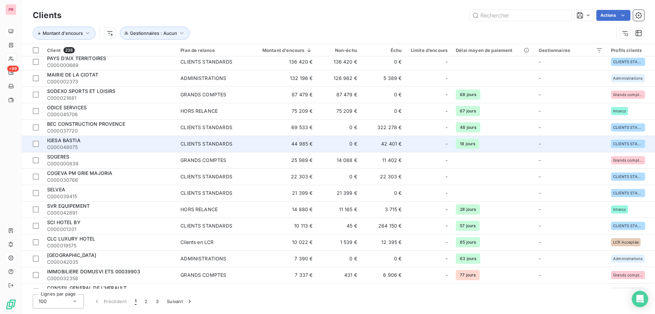
scroll to position [102, 0]
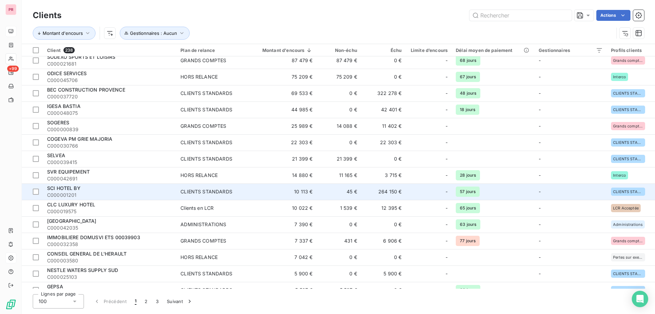
click at [71, 187] on span "SCI HOTEL BY" at bounding box center [63, 188] width 33 height 6
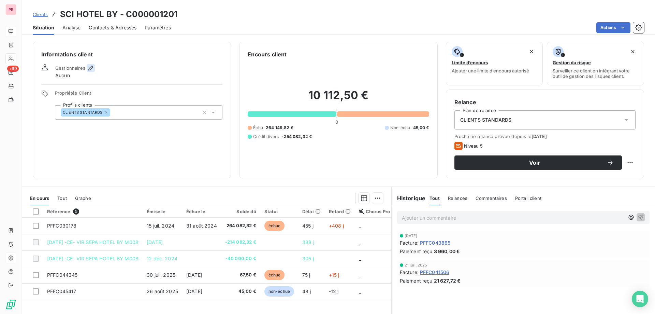
click at [87, 69] on icon "button" at bounding box center [90, 67] width 7 height 7
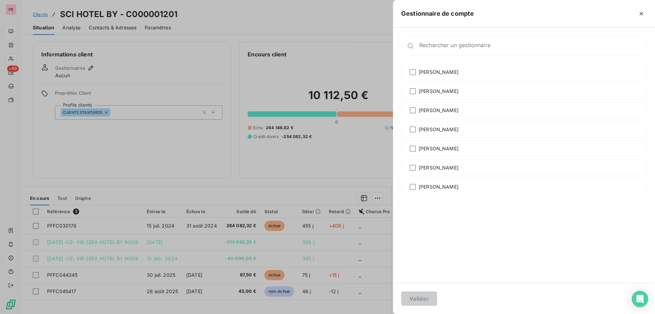
click at [87, 152] on div at bounding box center [327, 157] width 655 height 314
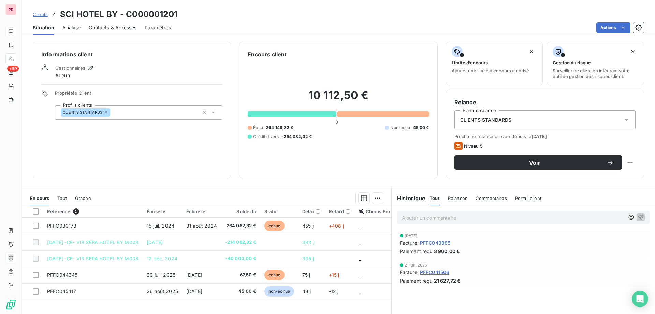
click at [442, 214] on p "Ajouter un commentaire ﻿" at bounding box center [513, 217] width 222 height 9
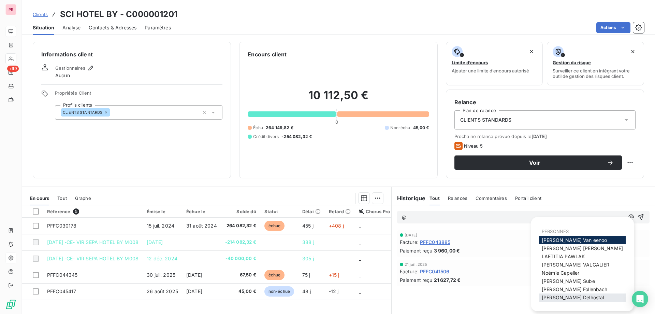
click at [560, 296] on span "[PERSON_NAME]" at bounding box center [573, 297] width 62 height 6
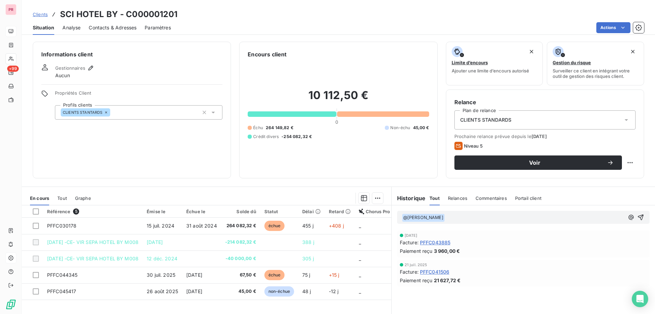
click at [448, 215] on p "﻿ @ [PERSON_NAME] ﻿ ﻿" at bounding box center [513, 217] width 222 height 8
click at [638, 215] on icon "button" at bounding box center [641, 217] width 6 height 6
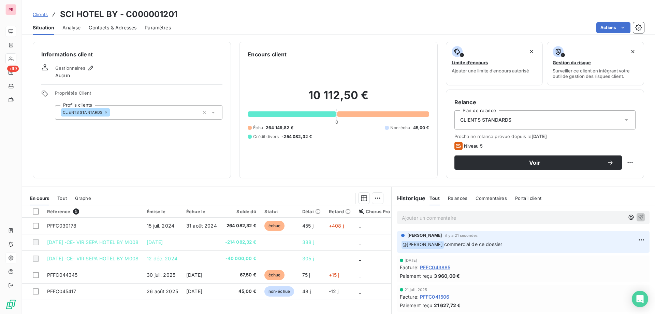
click at [40, 13] on span "Clients" at bounding box center [40, 14] width 15 height 5
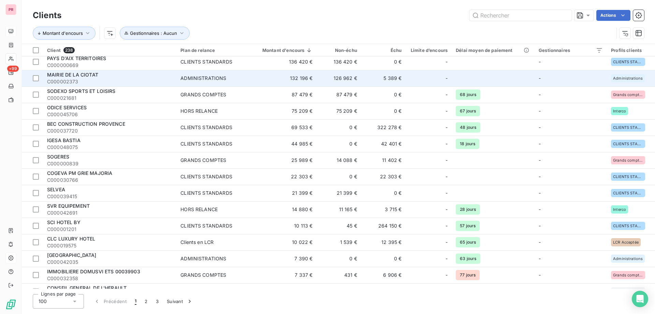
scroll to position [102, 0]
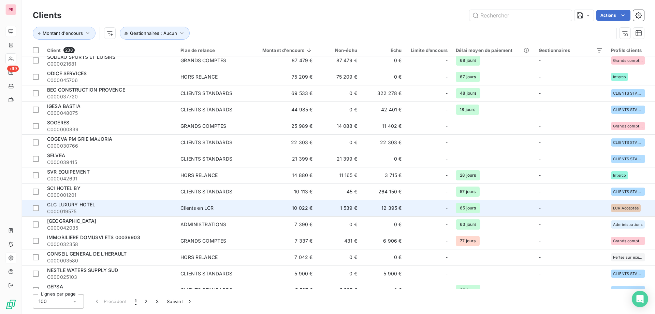
click at [84, 203] on span "CLC LUXURY HOTEL" at bounding box center [71, 204] width 48 height 6
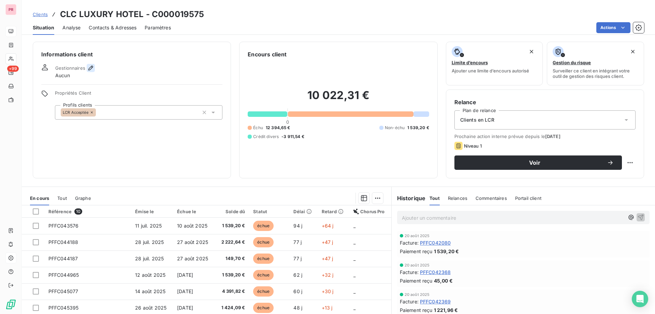
click at [90, 68] on icon "button" at bounding box center [90, 68] width 5 height 5
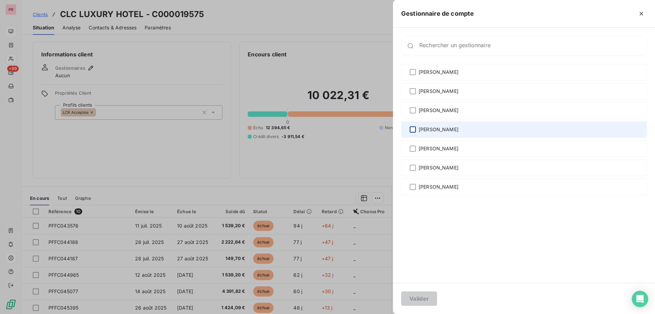
click at [413, 127] on div at bounding box center [413, 129] width 6 height 6
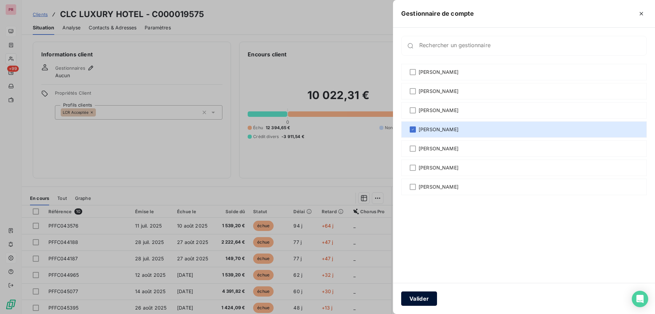
click at [420, 299] on button "Valider" at bounding box center [419, 298] width 36 height 14
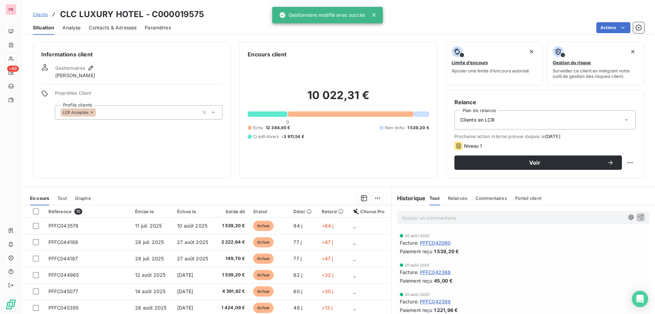
click at [39, 14] on span "Clients" at bounding box center [40, 14] width 15 height 5
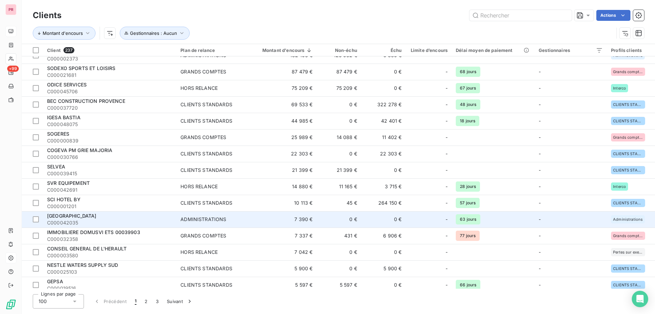
scroll to position [102, 0]
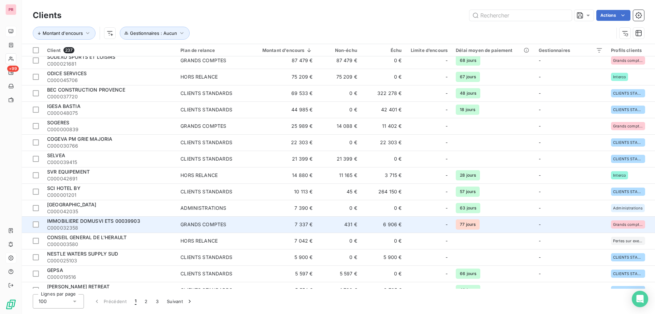
click at [88, 221] on span "IMMOBILIERE DOMUSVI ETS 00039903" at bounding box center [93, 221] width 93 height 6
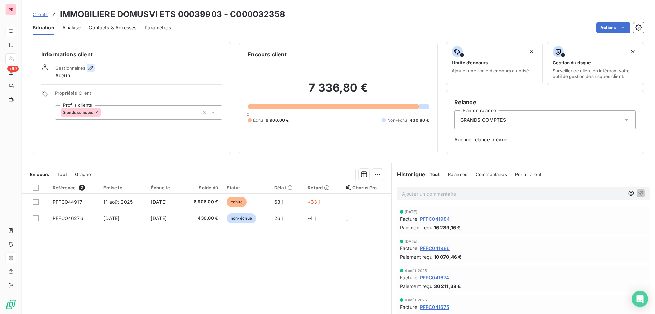
click at [92, 67] on icon "button" at bounding box center [90, 68] width 5 height 5
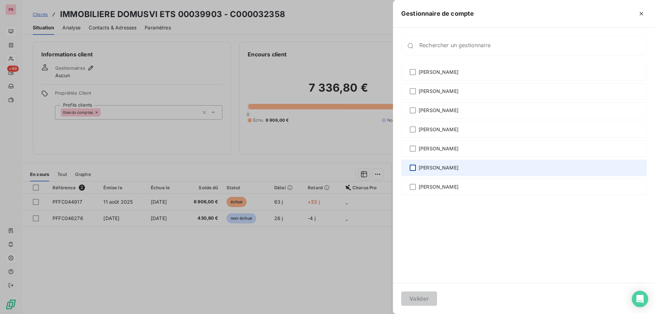
click at [411, 168] on div at bounding box center [413, 167] width 6 height 6
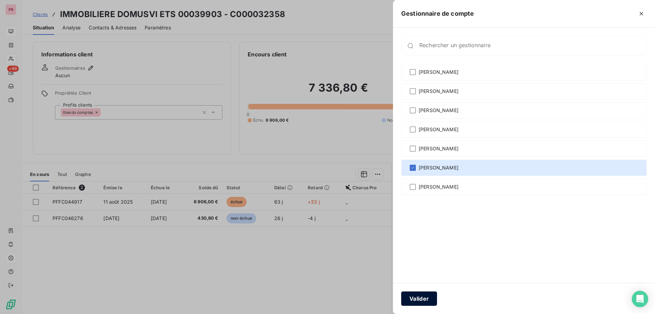
click at [423, 296] on button "Valider" at bounding box center [419, 298] width 36 height 14
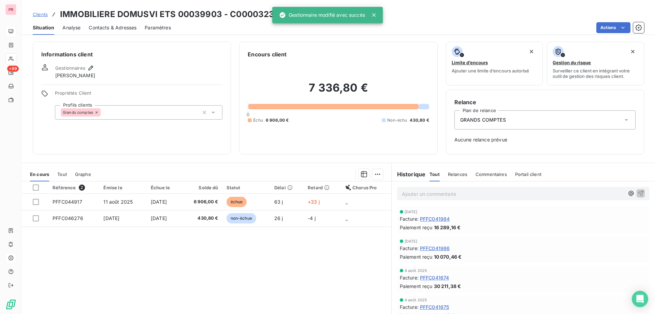
click at [40, 16] on span "Clients" at bounding box center [40, 14] width 15 height 5
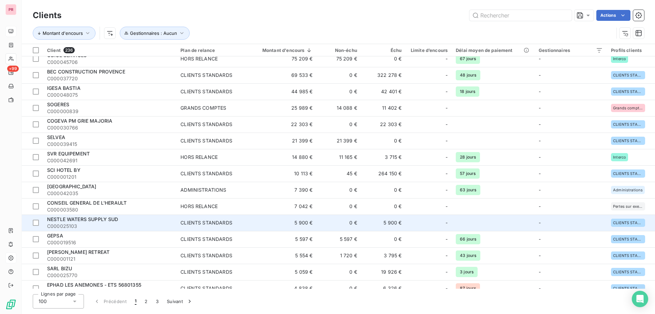
scroll to position [136, 0]
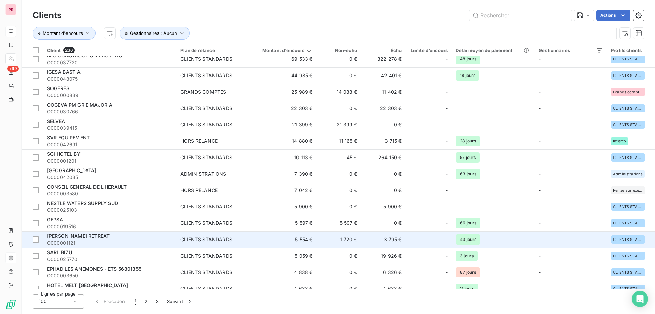
click at [88, 236] on span "[PERSON_NAME] RETREAT" at bounding box center [78, 236] width 62 height 6
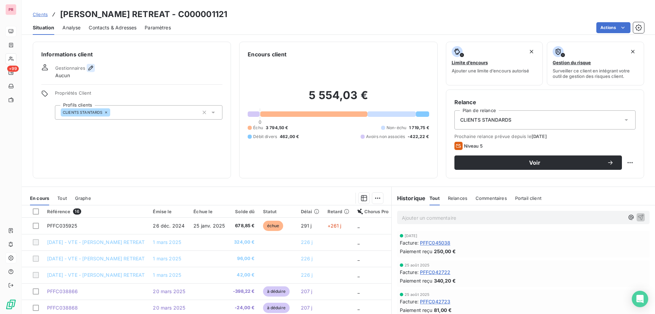
click at [91, 70] on icon "button" at bounding box center [90, 67] width 7 height 7
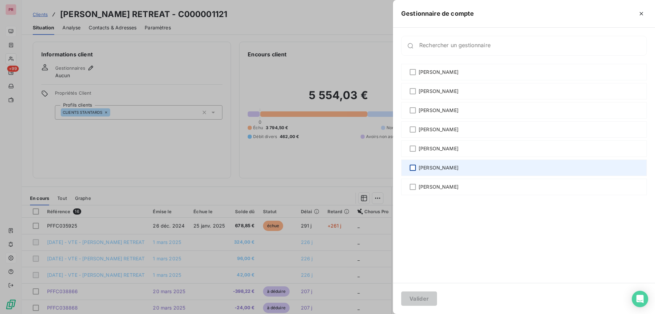
click at [412, 168] on div at bounding box center [413, 167] width 6 height 6
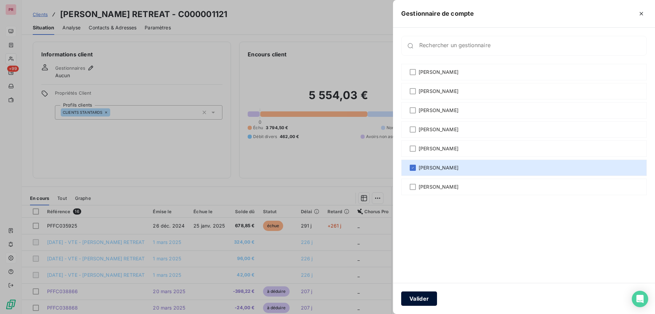
click at [415, 298] on button "Valider" at bounding box center [419, 298] width 36 height 14
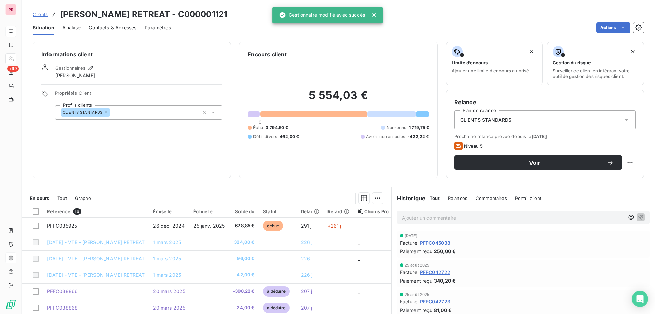
click at [111, 156] on div "Informations client Gestionnaires [PERSON_NAME] Propriétés Client Profils clien…" at bounding box center [132, 110] width 198 height 136
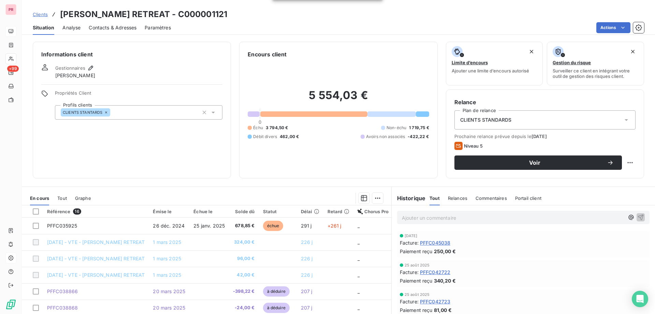
click at [45, 16] on span "Clients" at bounding box center [40, 14] width 15 height 5
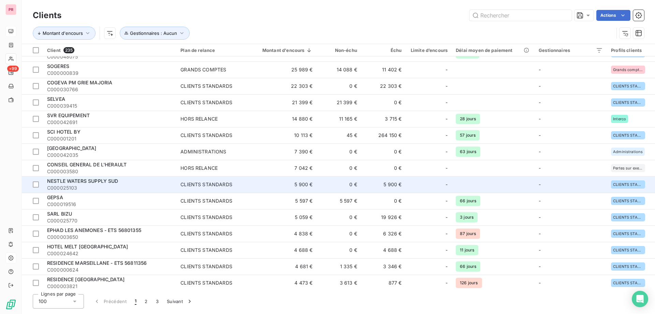
scroll to position [171, 0]
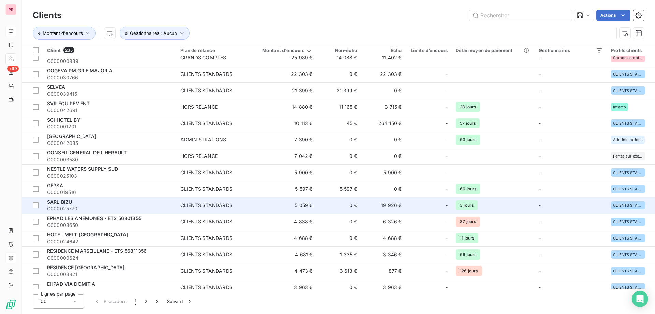
click at [70, 201] on span "SARL BIZU" at bounding box center [59, 202] width 25 height 6
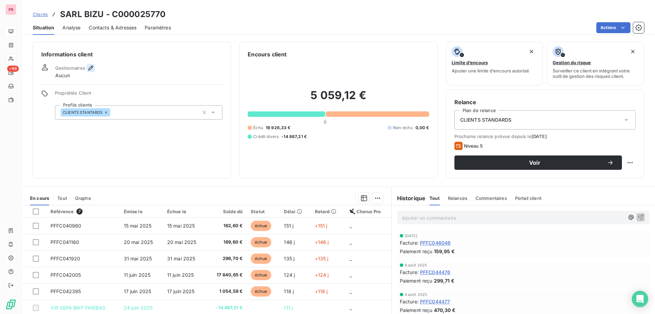
click at [89, 68] on icon "button" at bounding box center [90, 68] width 5 height 5
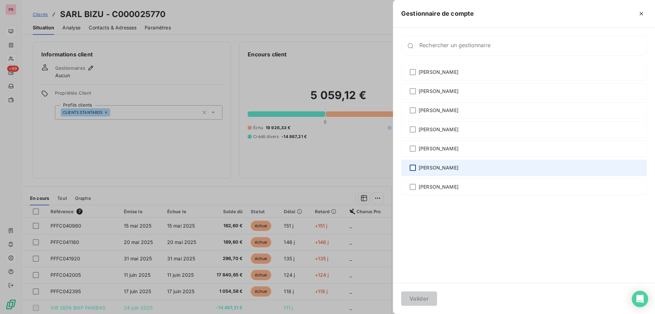
click at [415, 167] on div at bounding box center [413, 167] width 6 height 6
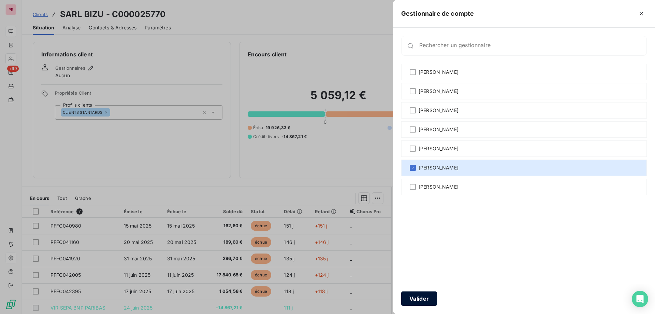
click at [424, 297] on button "Valider" at bounding box center [419, 298] width 36 height 14
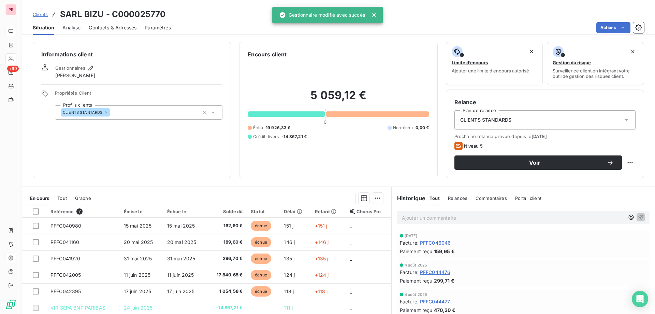
click at [139, 155] on div "Informations client Gestionnaires [PERSON_NAME] Propriétés Client Profils clien…" at bounding box center [132, 110] width 198 height 136
click at [39, 13] on span "Clients" at bounding box center [40, 14] width 15 height 5
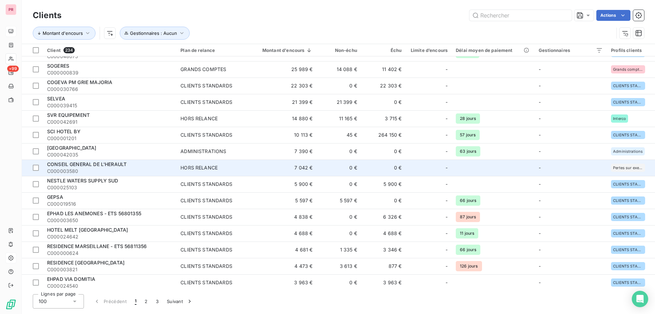
scroll to position [171, 0]
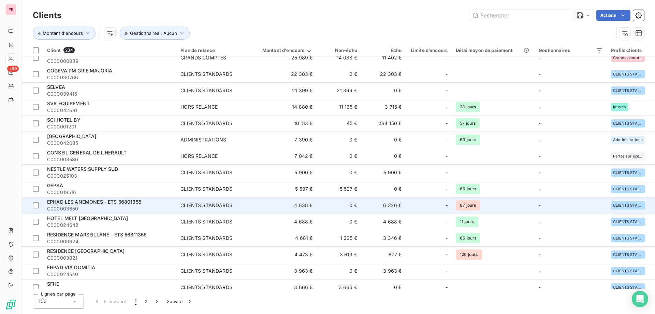
click at [84, 201] on span "EPHAD LES ANEMONES - ETS 56801355" at bounding box center [94, 202] width 94 height 6
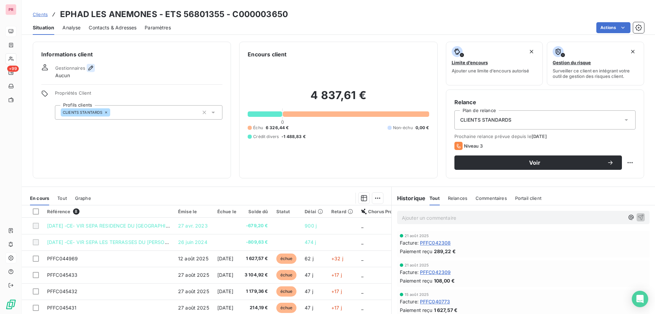
click at [88, 67] on icon "button" at bounding box center [90, 67] width 7 height 7
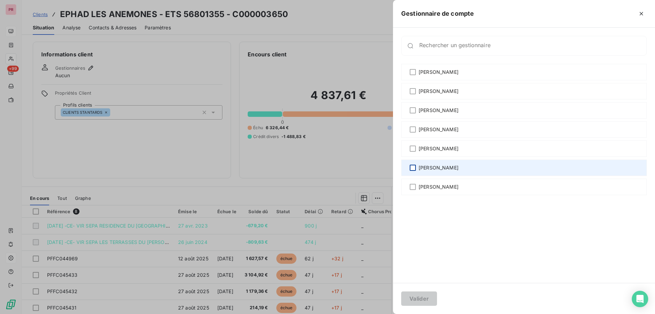
drag, startPoint x: 414, startPoint y: 167, endPoint x: 406, endPoint y: 193, distance: 27.2
click at [414, 168] on div at bounding box center [413, 167] width 6 height 6
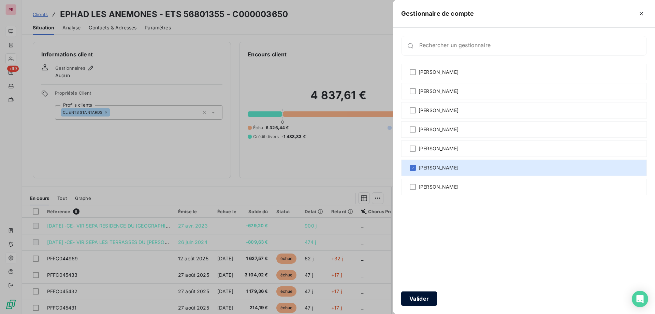
click at [421, 293] on button "Valider" at bounding box center [419, 298] width 36 height 14
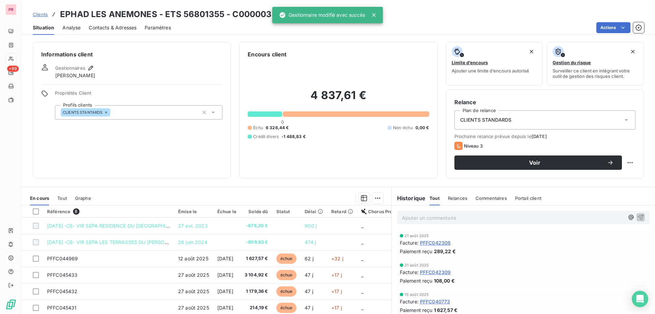
click at [37, 13] on span "Clients" at bounding box center [40, 14] width 15 height 5
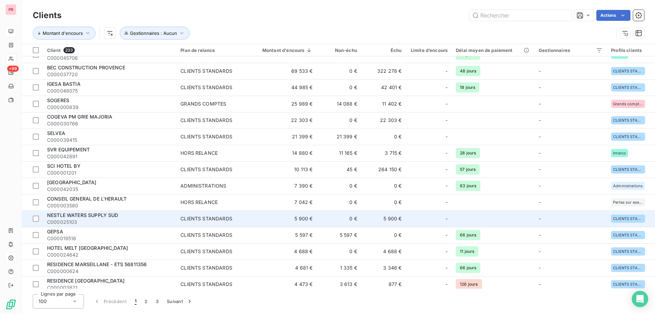
scroll to position [136, 0]
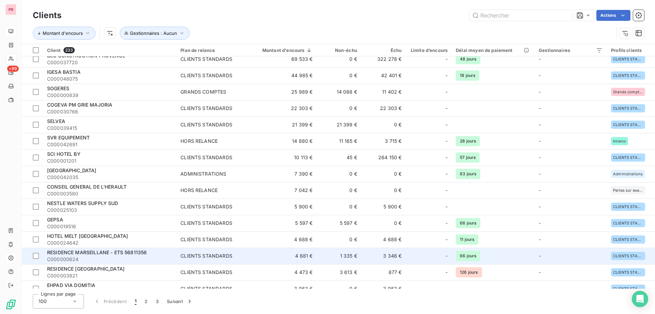
click at [116, 251] on span "RESIDENCE MARSEILLANE - ETS 56811356" at bounding box center [97, 252] width 100 height 6
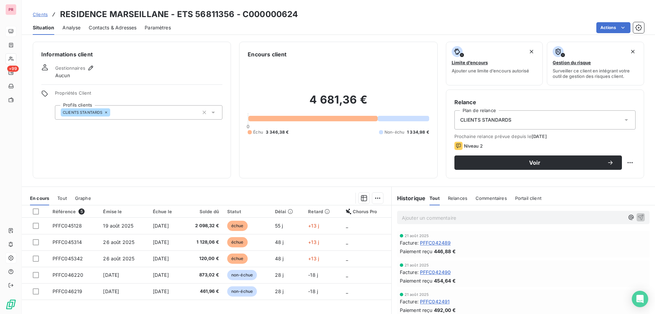
click at [91, 63] on div "Informations client Gestionnaires Aucun Propriétés Client Profils clients CLIEN…" at bounding box center [132, 110] width 198 height 136
click at [89, 71] on icon "button" at bounding box center [90, 67] width 7 height 7
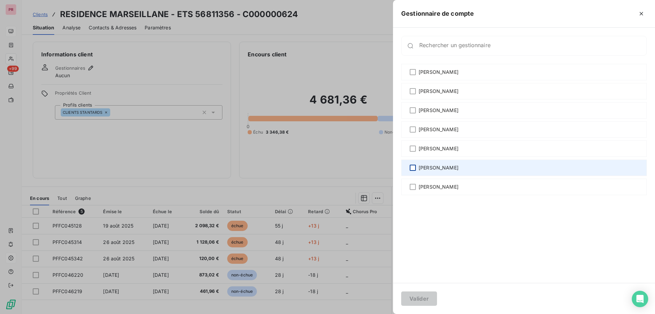
click at [414, 170] on div at bounding box center [413, 167] width 6 height 6
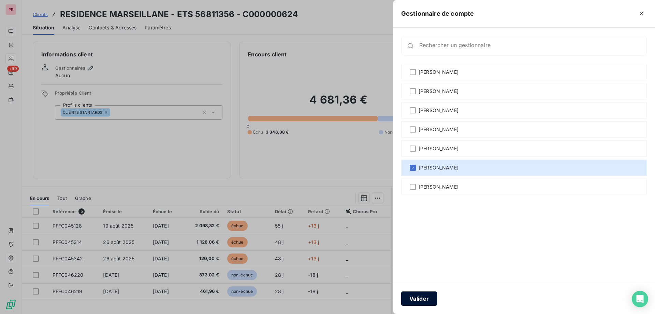
click at [416, 301] on button "Valider" at bounding box center [419, 298] width 36 height 14
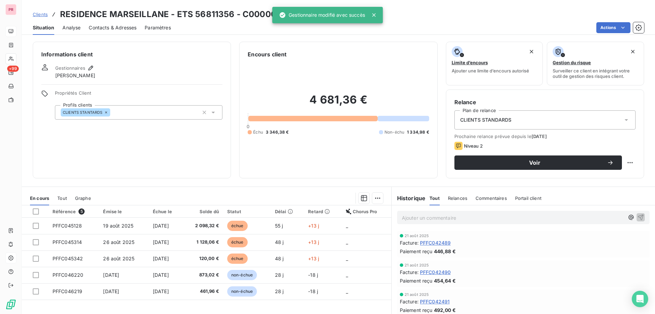
click at [37, 15] on span "Clients" at bounding box center [40, 14] width 15 height 5
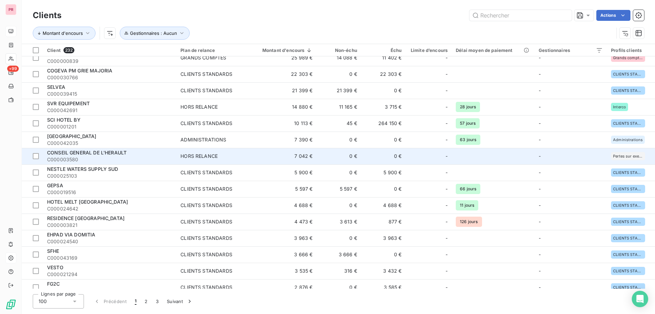
scroll to position [205, 0]
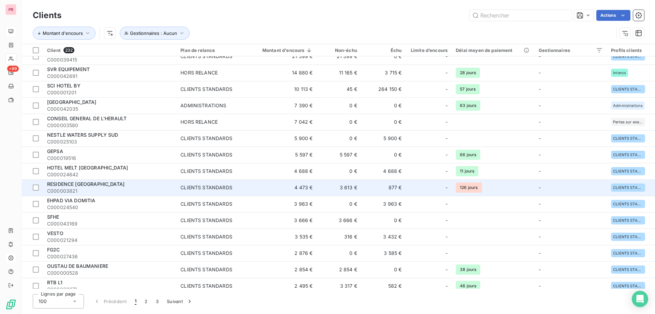
click at [123, 181] on span "RESIDENCE [GEOGRAPHIC_DATA]" at bounding box center [85, 184] width 77 height 6
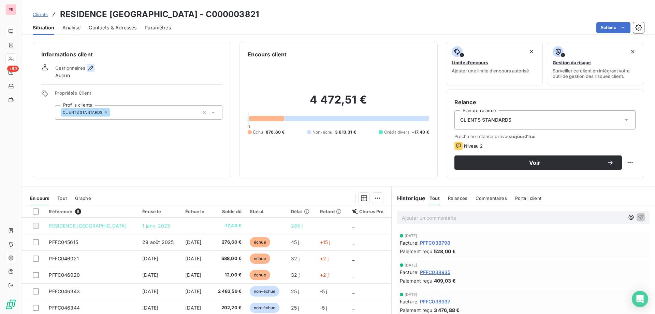
click at [90, 68] on icon "button" at bounding box center [90, 67] width 7 height 7
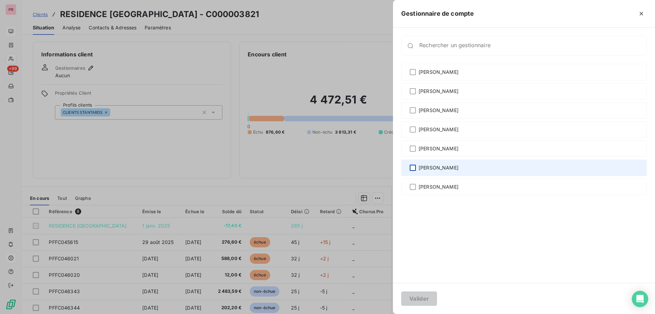
click at [411, 168] on div at bounding box center [413, 167] width 6 height 6
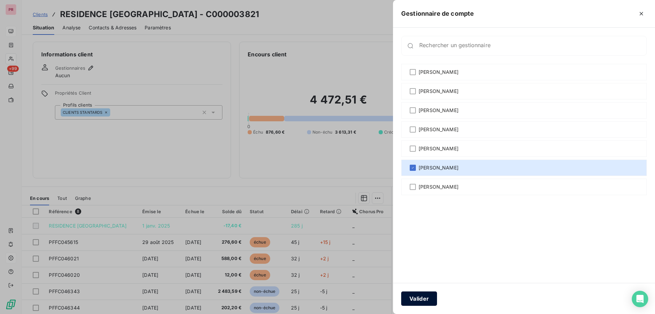
click at [424, 298] on button "Valider" at bounding box center [419, 298] width 36 height 14
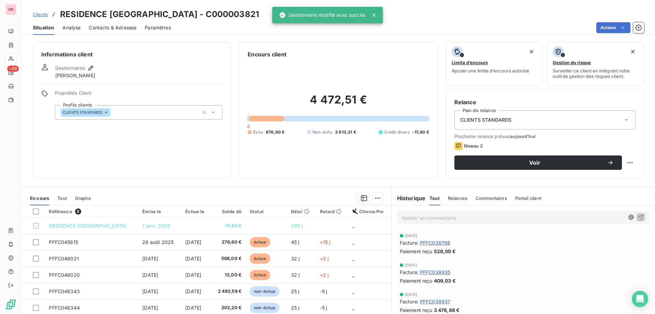
click at [34, 13] on span "Clients" at bounding box center [40, 14] width 15 height 5
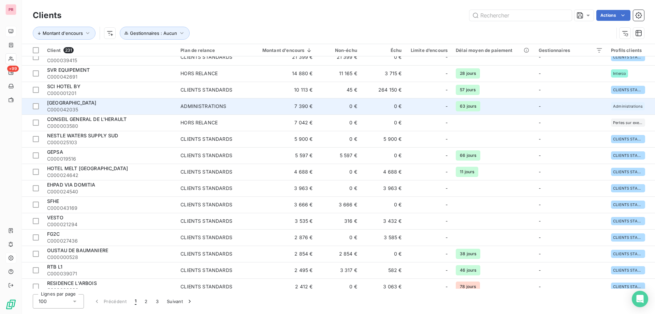
scroll to position [205, 0]
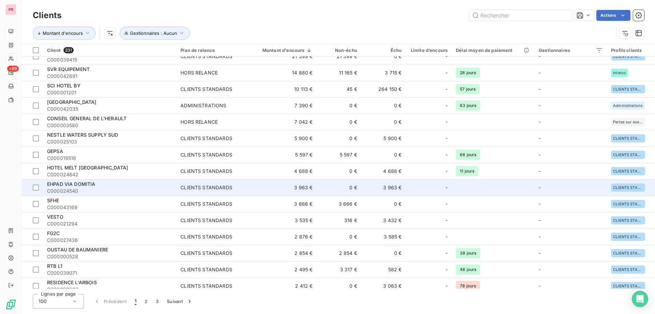
click at [82, 185] on span "EHPAD VIA DOMITIA" at bounding box center [71, 184] width 48 height 6
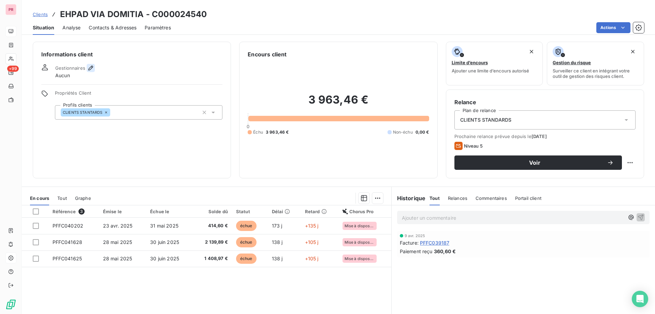
click at [90, 68] on icon "button" at bounding box center [90, 67] width 7 height 7
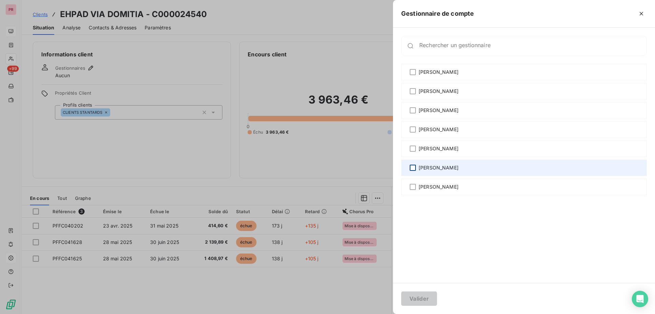
click at [415, 165] on div at bounding box center [413, 167] width 6 height 6
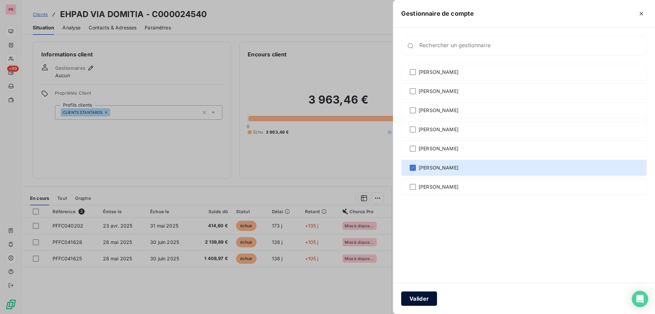
click at [419, 298] on button "Valider" at bounding box center [419, 298] width 36 height 14
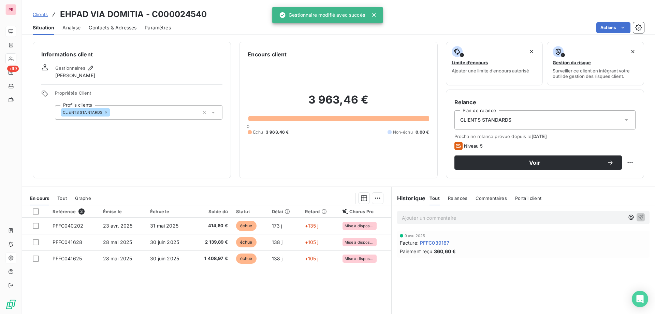
click at [43, 14] on span "Clients" at bounding box center [40, 14] width 15 height 5
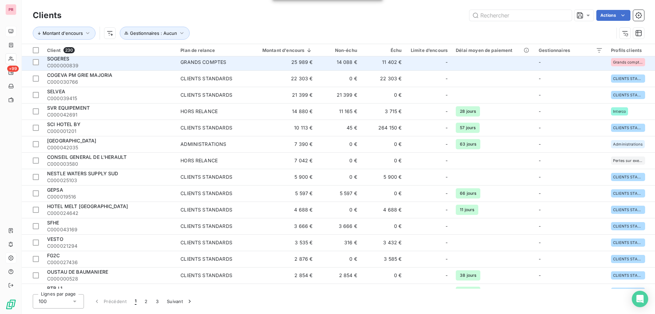
scroll to position [171, 0]
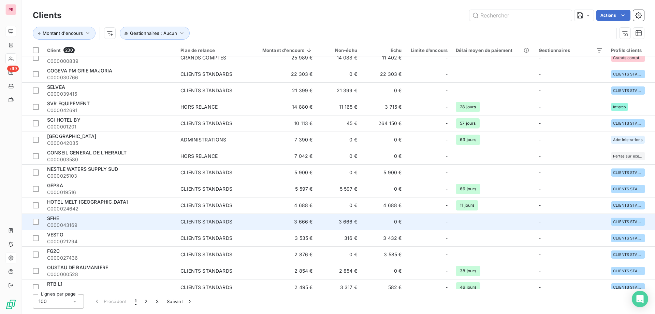
click at [50, 218] on span "SFHE" at bounding box center [53, 218] width 12 height 6
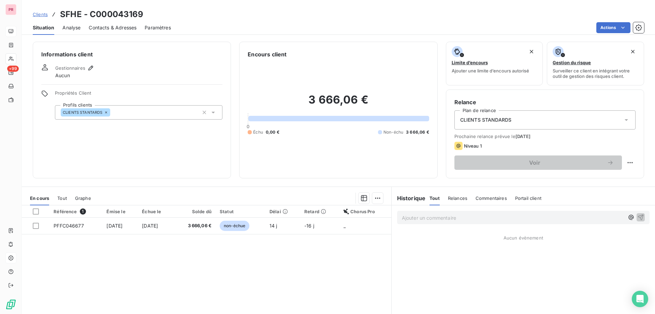
click at [100, 29] on span "Contacts & Adresses" at bounding box center [113, 27] width 48 height 7
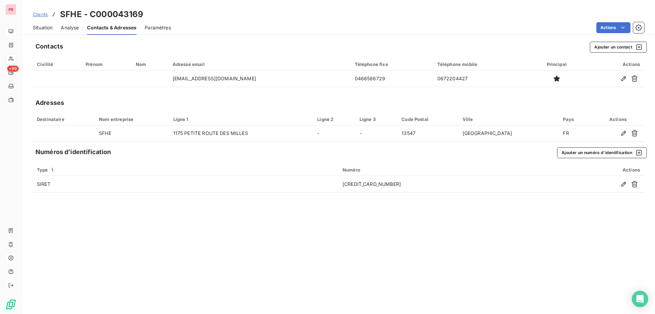
click at [65, 29] on span "Analyse" at bounding box center [70, 27] width 18 height 7
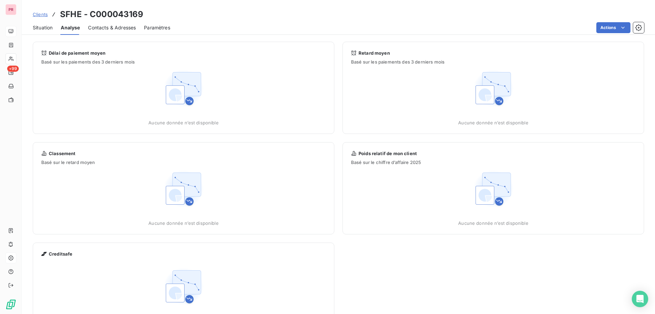
click at [40, 34] on div "Situation" at bounding box center [43, 27] width 20 height 14
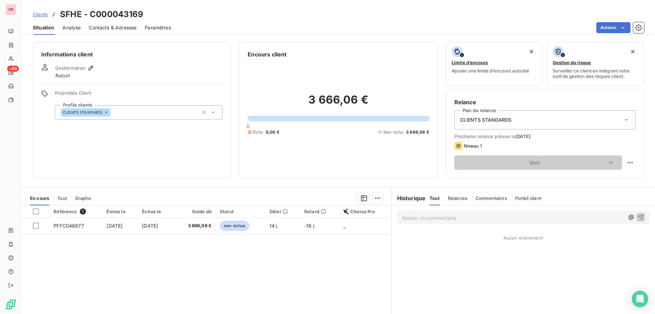
click at [44, 29] on span "Situation" at bounding box center [43, 27] width 21 height 7
click at [91, 64] on icon "button" at bounding box center [90, 67] width 7 height 7
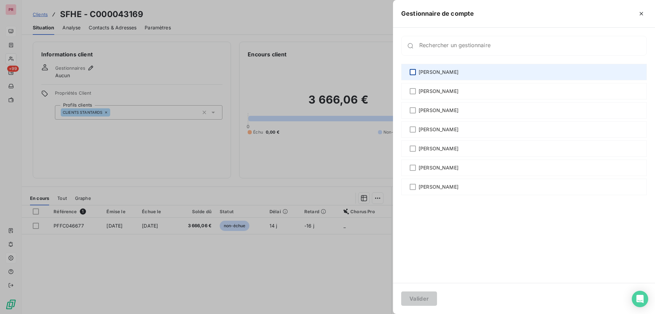
click at [416, 74] on div at bounding box center [413, 72] width 6 height 6
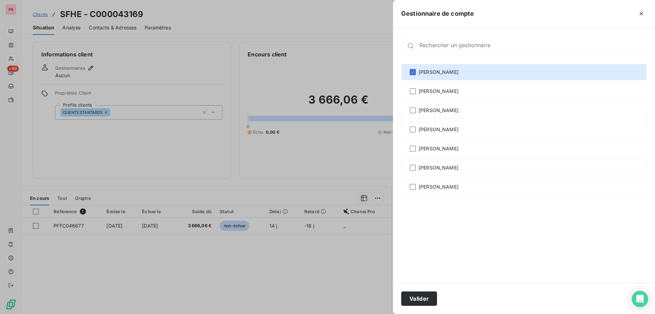
click at [412, 308] on div "Valider" at bounding box center [524, 298] width 262 height 31
click at [414, 303] on button "Valider" at bounding box center [419, 298] width 36 height 14
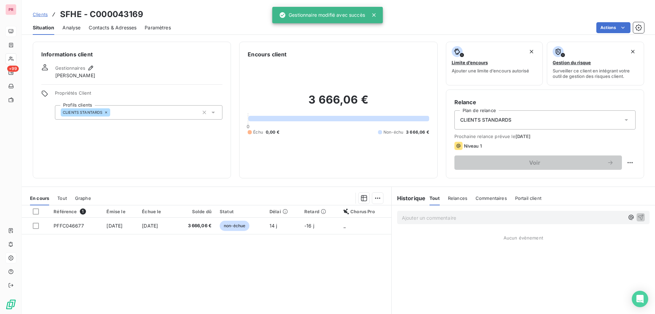
click at [45, 13] on span "Clients" at bounding box center [40, 14] width 15 height 5
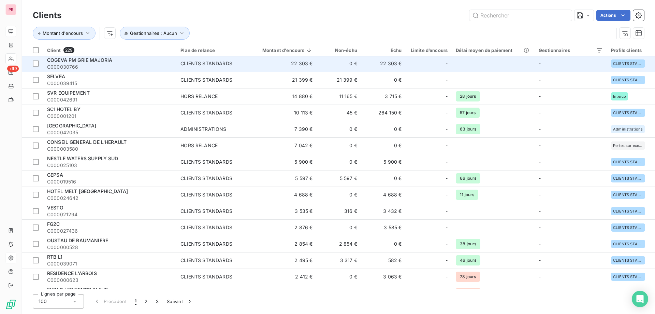
scroll to position [239, 0]
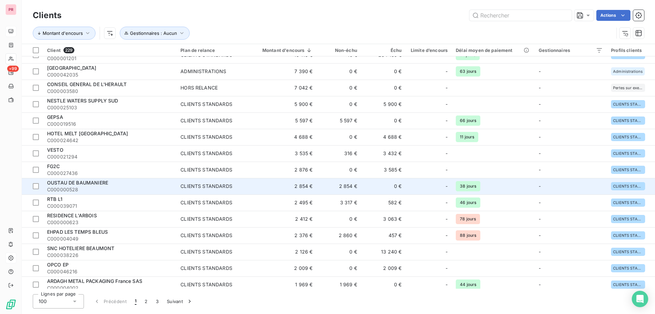
click at [98, 183] on span "OUSTAU DE BAUMANIERE" at bounding box center [77, 182] width 61 height 6
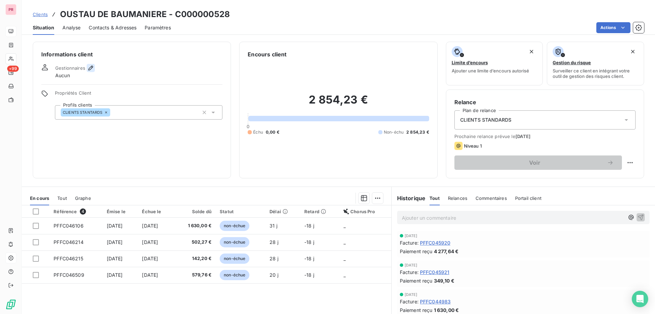
click at [89, 66] on icon "button" at bounding box center [90, 67] width 7 height 7
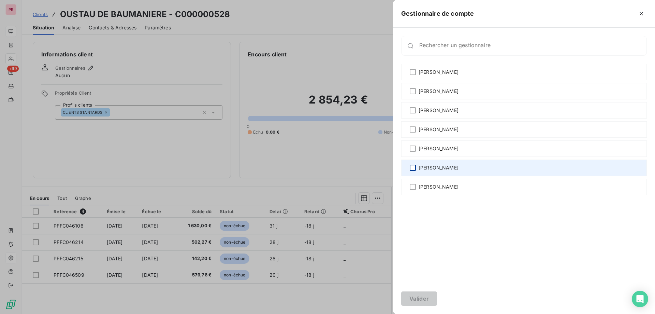
click at [414, 167] on div at bounding box center [413, 167] width 6 height 6
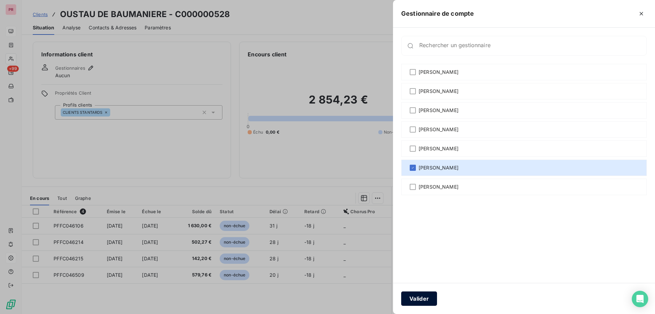
click at [414, 298] on button "Valider" at bounding box center [419, 298] width 36 height 14
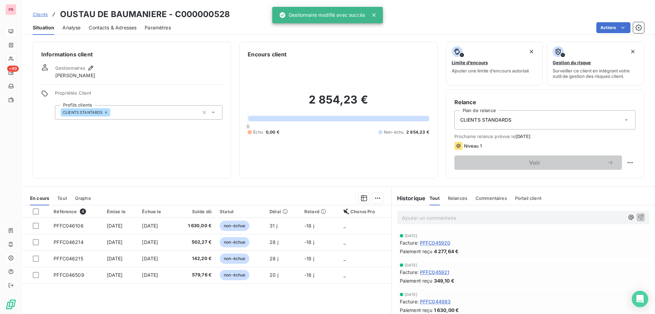
click at [41, 14] on span "Clients" at bounding box center [40, 14] width 15 height 5
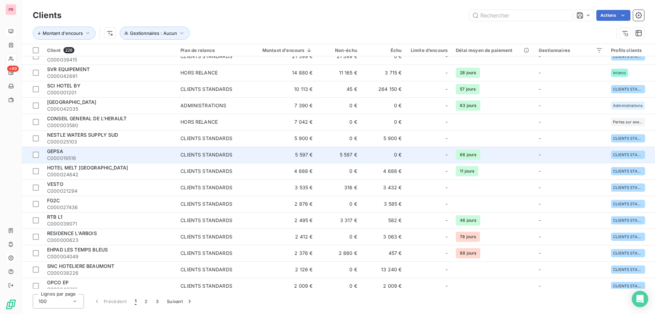
scroll to position [239, 0]
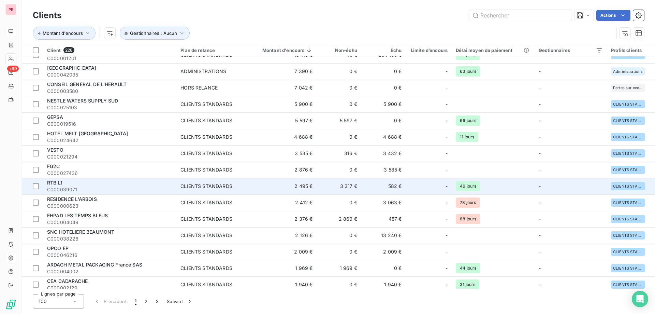
click at [60, 183] on span "RTB L1" at bounding box center [54, 182] width 15 height 6
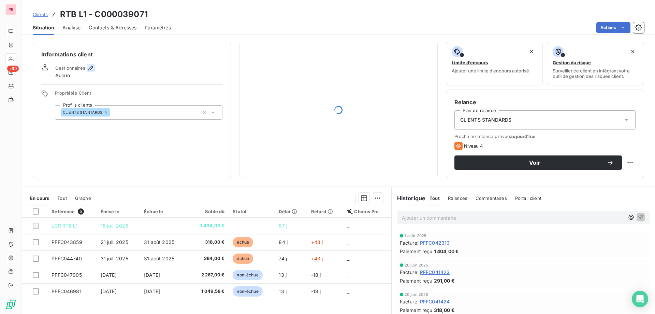
click at [89, 67] on icon "button" at bounding box center [90, 67] width 7 height 7
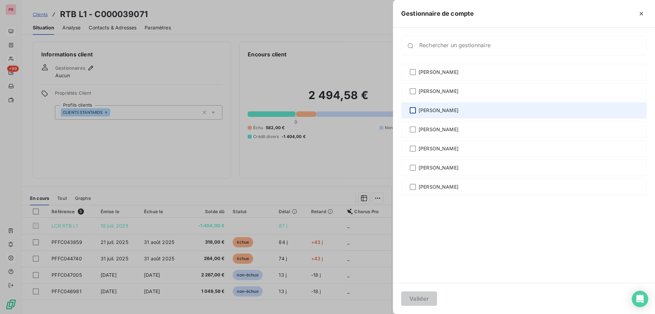
click at [411, 112] on div at bounding box center [413, 110] width 6 height 6
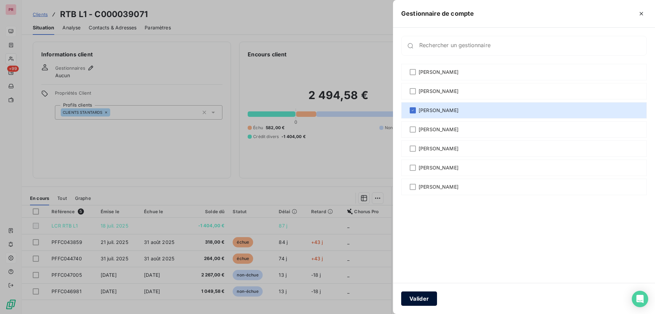
click at [413, 298] on button "Valider" at bounding box center [419, 298] width 36 height 14
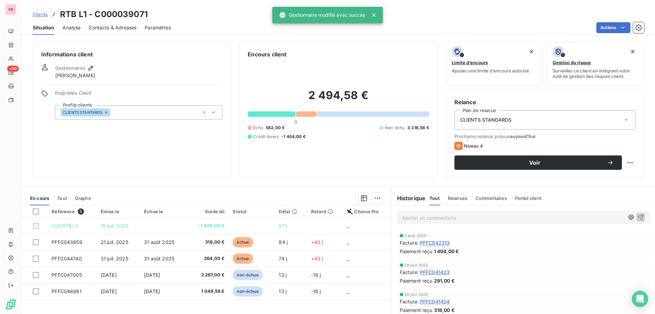
click at [39, 13] on span "Clients" at bounding box center [40, 14] width 15 height 5
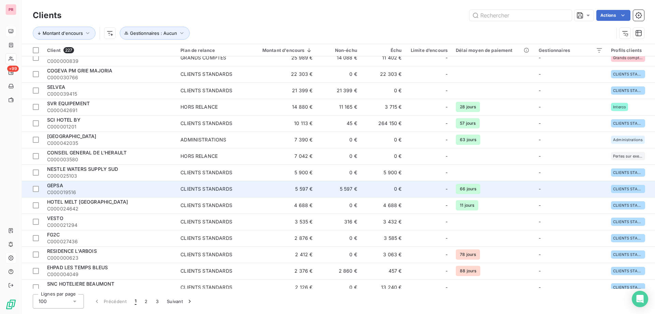
scroll to position [205, 0]
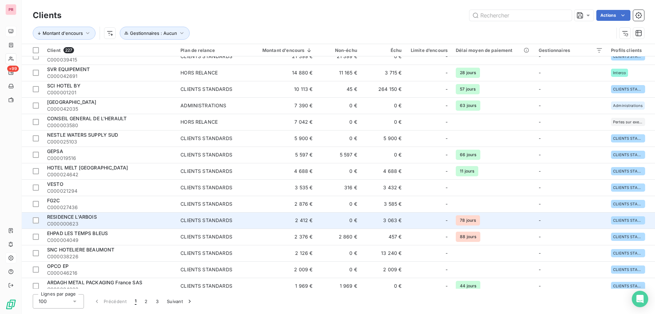
click at [89, 218] on span "RESIDENCE L'ARBOIS" at bounding box center [72, 217] width 50 height 6
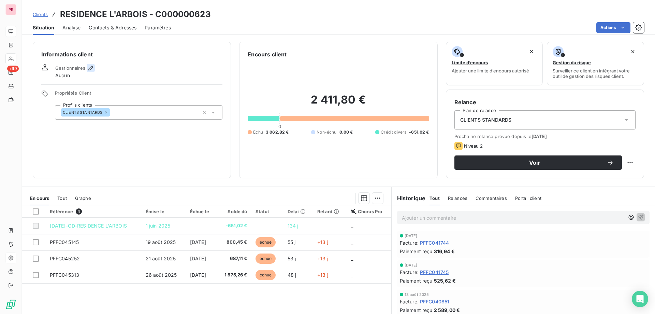
click at [90, 67] on icon "button" at bounding box center [90, 68] width 5 height 5
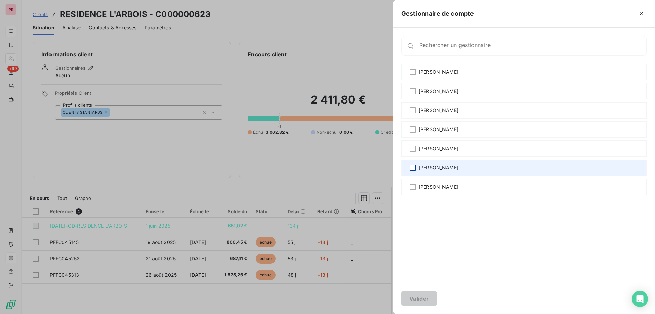
click at [413, 169] on div at bounding box center [413, 167] width 6 height 6
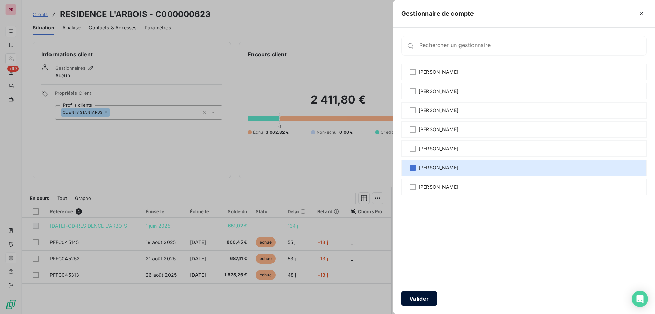
click at [420, 298] on button "Valider" at bounding box center [419, 298] width 36 height 14
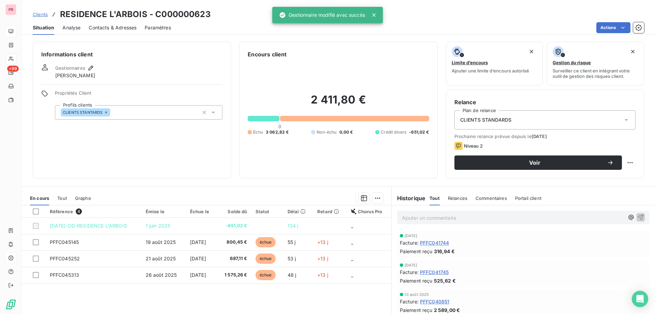
click at [39, 16] on span "Clients" at bounding box center [40, 14] width 15 height 5
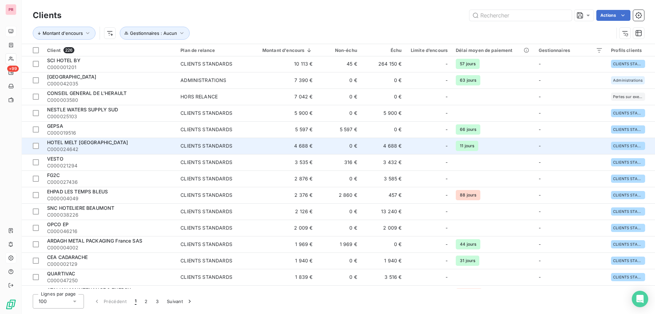
scroll to position [273, 0]
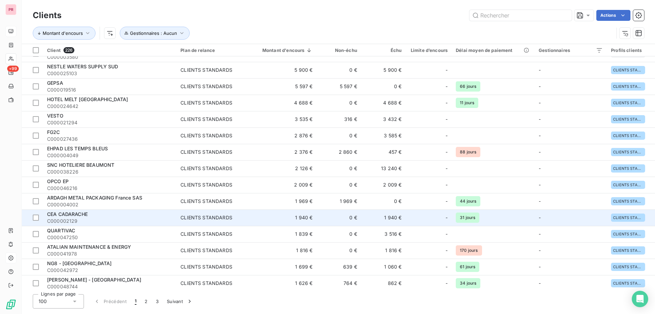
click at [81, 214] on span "CEA CADARACHE" at bounding box center [67, 214] width 41 height 6
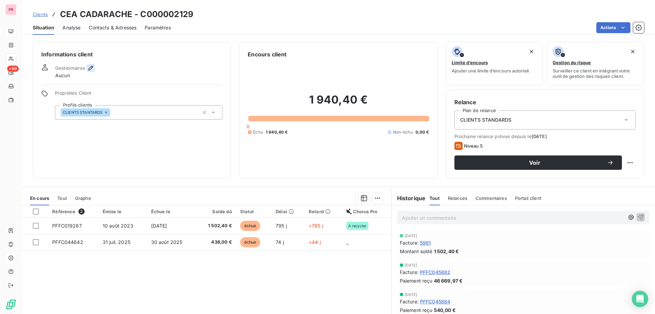
click at [91, 70] on icon "button" at bounding box center [90, 67] width 7 height 7
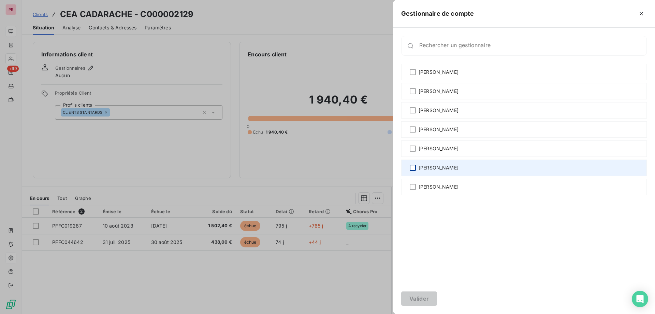
click at [411, 167] on div at bounding box center [413, 167] width 6 height 6
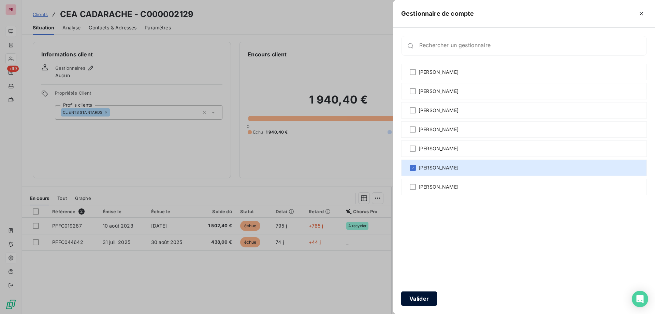
click at [418, 295] on button "Valider" at bounding box center [419, 298] width 36 height 14
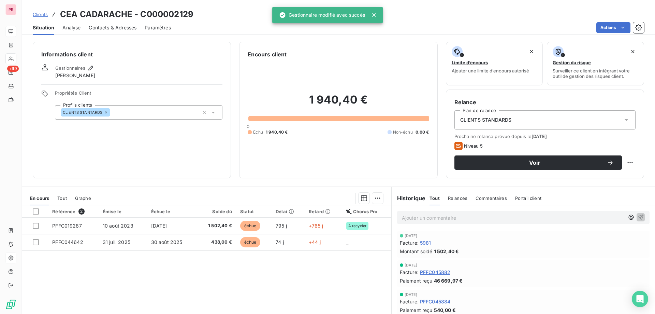
click at [36, 13] on span "Clients" at bounding box center [40, 14] width 15 height 5
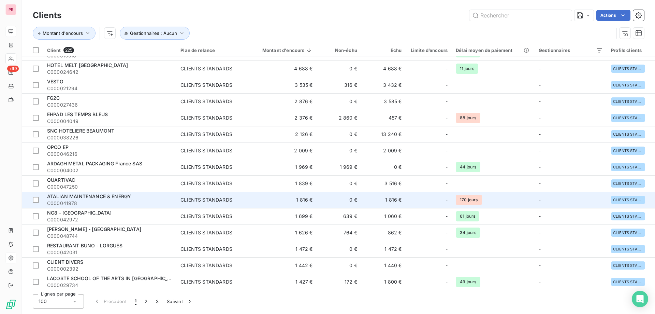
scroll to position [341, 0]
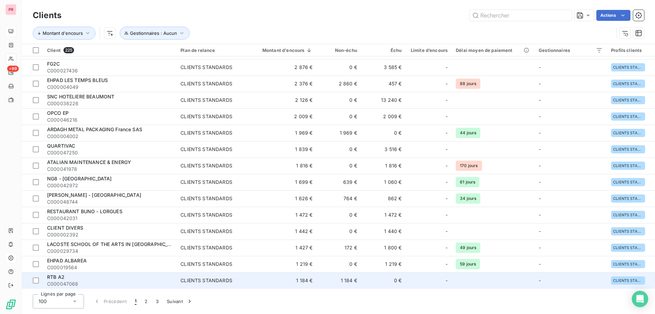
click at [58, 280] on div "RTB A2" at bounding box center [109, 276] width 125 height 7
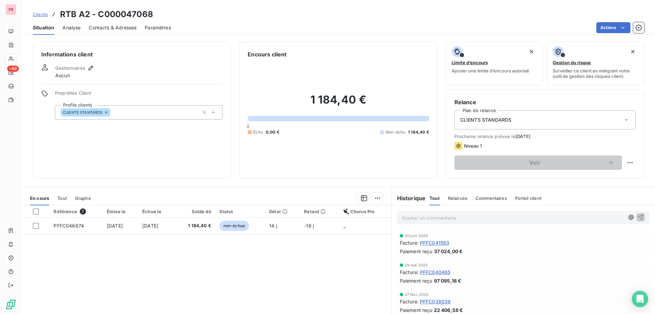
click at [104, 28] on span "Contacts & Adresses" at bounding box center [113, 27] width 48 height 7
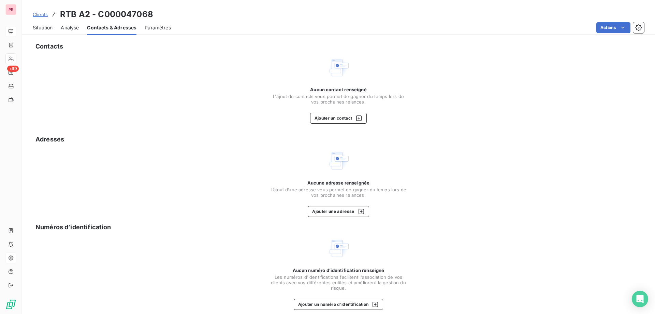
click at [76, 27] on span "Analyse" at bounding box center [70, 27] width 18 height 7
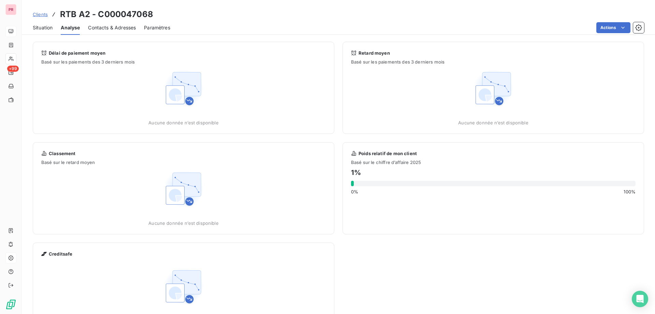
click at [97, 24] on div "Contacts & Adresses" at bounding box center [112, 27] width 48 height 14
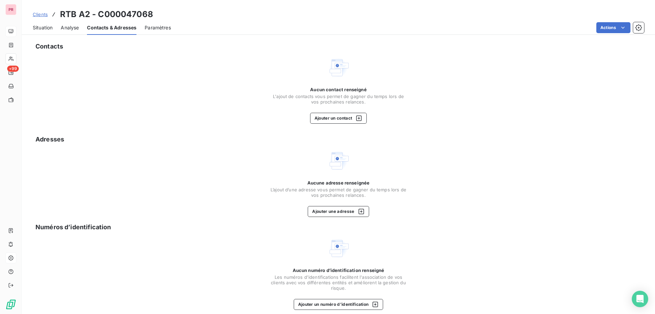
click at [77, 29] on span "Analyse" at bounding box center [70, 27] width 18 height 7
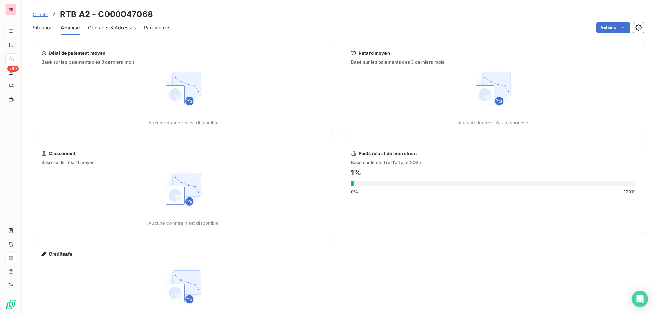
click at [50, 25] on span "Situation" at bounding box center [43, 27] width 20 height 7
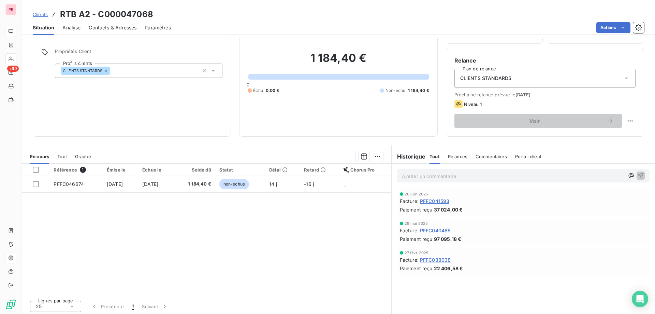
scroll to position [43, 0]
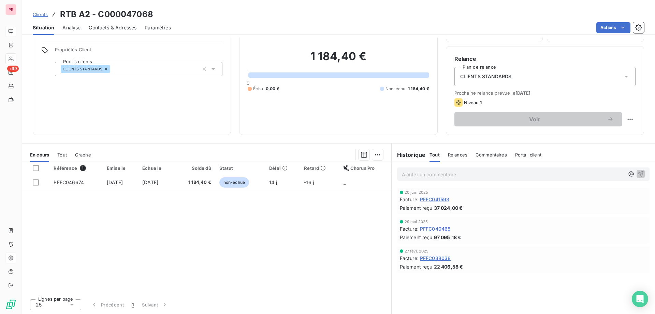
click at [77, 29] on span "Analyse" at bounding box center [71, 27] width 18 height 7
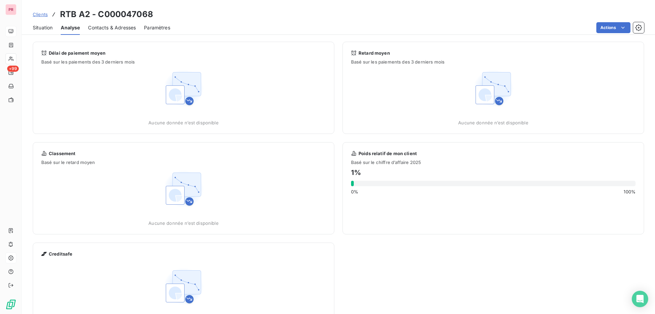
click at [45, 35] on div "Clients RTB A2 - C000047068 Situation Analyse Contacts & Adresses Paramètres Ac…" at bounding box center [338, 157] width 633 height 314
click at [44, 30] on span "Situation" at bounding box center [43, 27] width 20 height 7
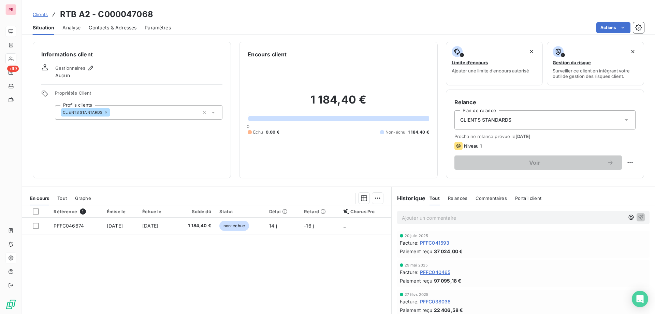
click at [42, 16] on span "Clients" at bounding box center [40, 14] width 15 height 5
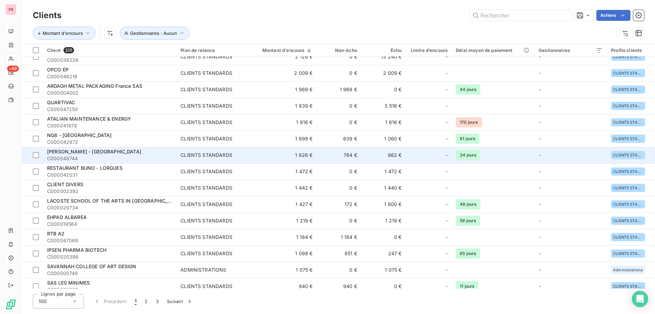
scroll to position [409, 0]
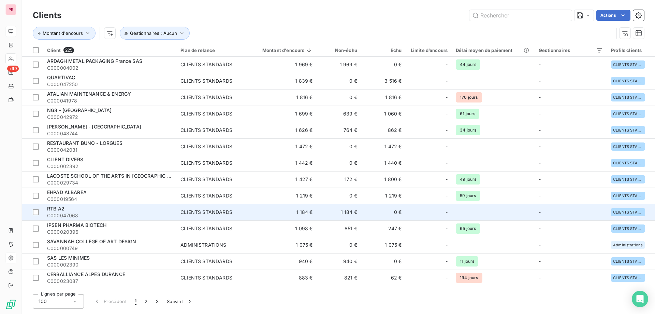
click at [64, 207] on span "RTB A2" at bounding box center [55, 208] width 17 height 6
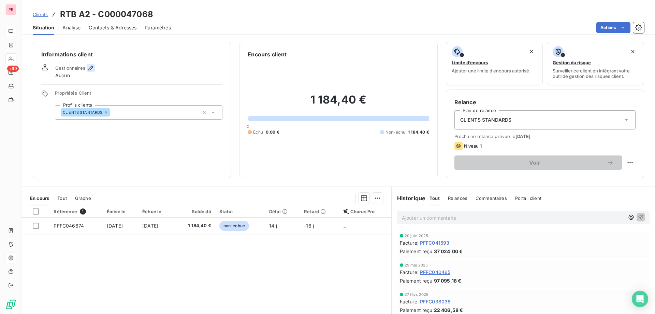
click at [92, 67] on icon "button" at bounding box center [90, 68] width 5 height 5
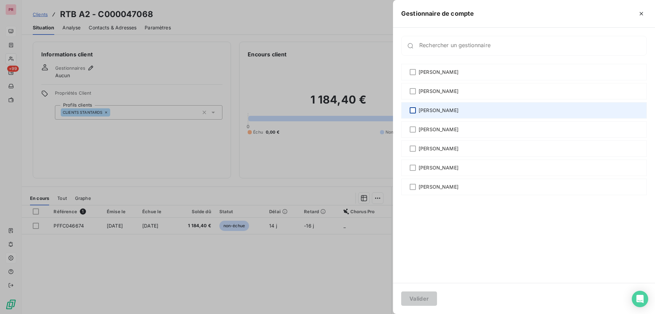
click at [412, 110] on div at bounding box center [413, 110] width 6 height 6
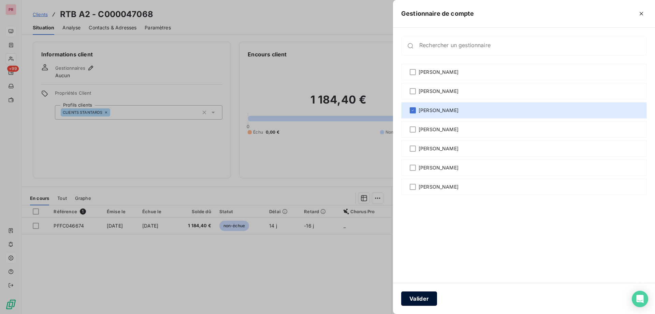
click at [416, 298] on button "Valider" at bounding box center [419, 298] width 36 height 14
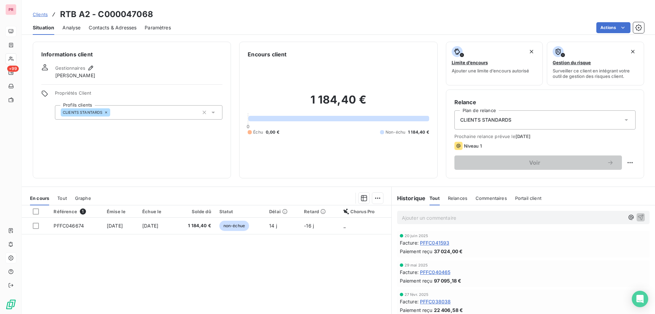
click at [46, 13] on span "Clients" at bounding box center [40, 14] width 15 height 5
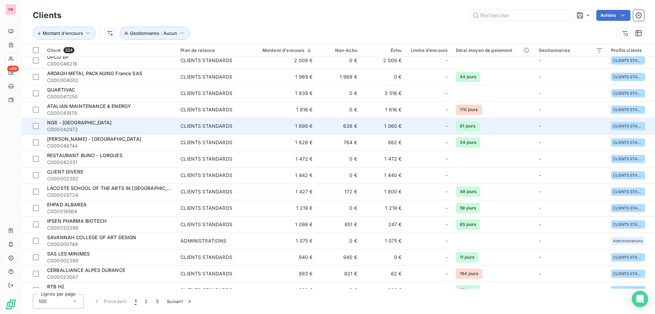
scroll to position [409, 0]
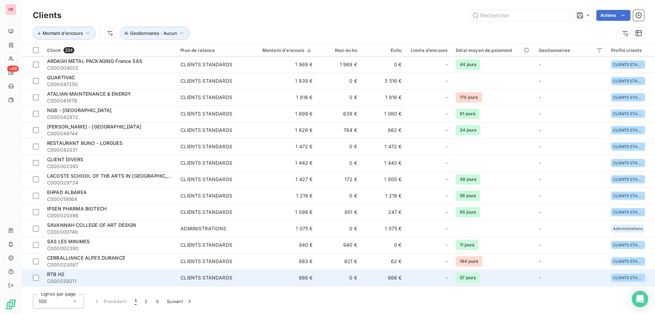
click at [58, 271] on span "RTB H2" at bounding box center [55, 274] width 17 height 6
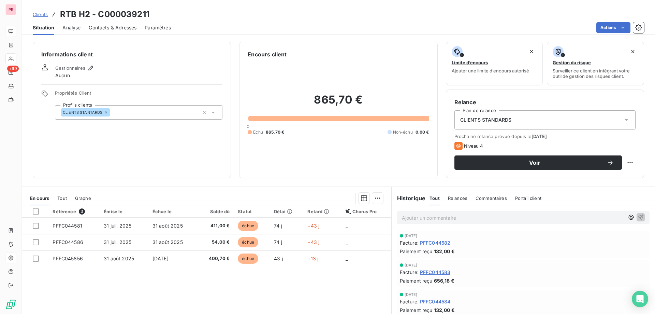
click at [77, 28] on span "Analyse" at bounding box center [71, 27] width 18 height 7
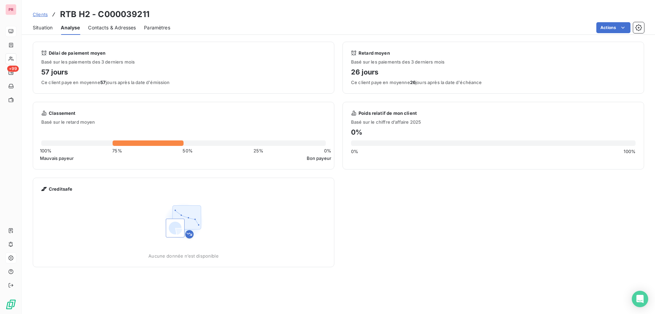
click at [98, 28] on span "Contacts & Adresses" at bounding box center [112, 27] width 48 height 7
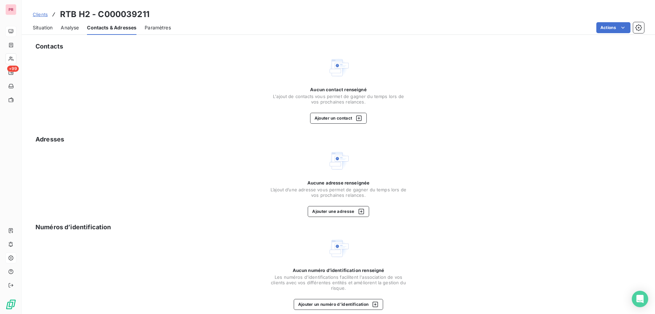
click at [72, 30] on span "Analyse" at bounding box center [70, 27] width 18 height 7
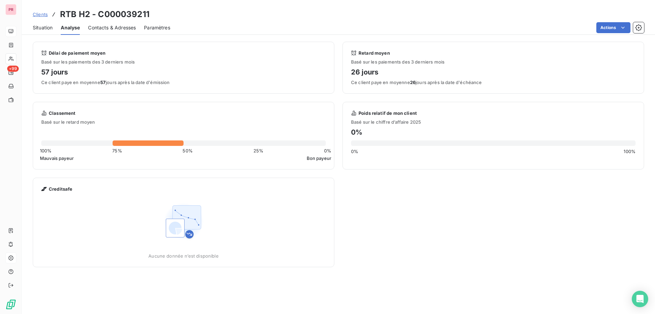
click at [46, 28] on span "Situation" at bounding box center [43, 27] width 20 height 7
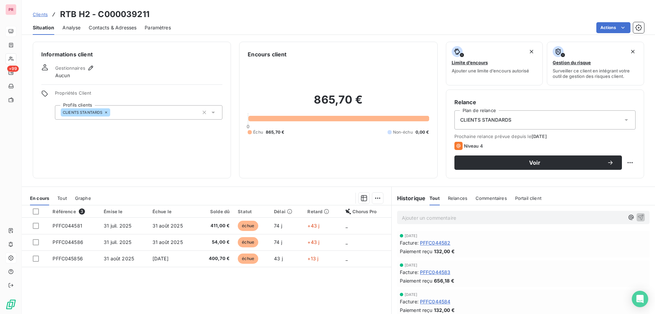
click at [99, 29] on span "Contacts & Adresses" at bounding box center [113, 27] width 48 height 7
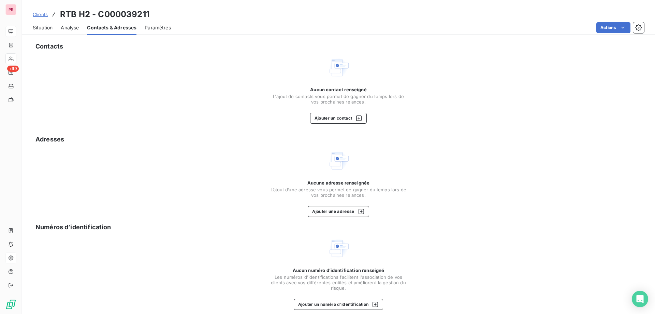
click at [75, 27] on span "Analyse" at bounding box center [70, 27] width 18 height 7
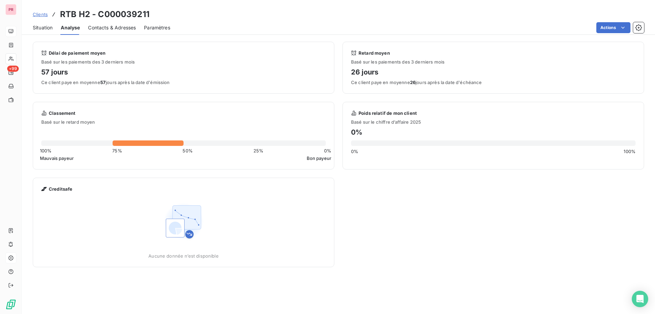
click at [49, 29] on span "Situation" at bounding box center [43, 27] width 20 height 7
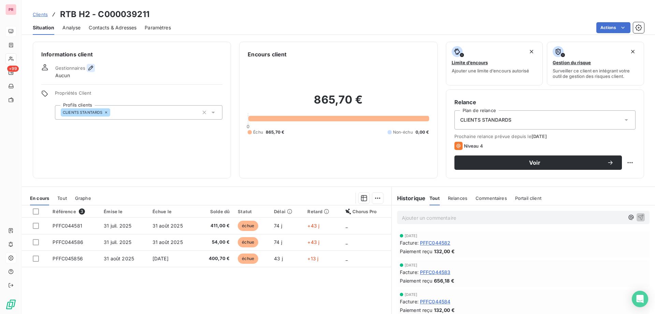
click at [87, 71] on icon "button" at bounding box center [90, 67] width 7 height 7
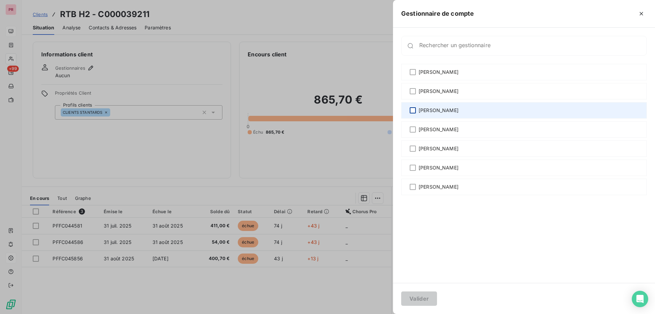
click at [415, 112] on div at bounding box center [413, 110] width 6 height 6
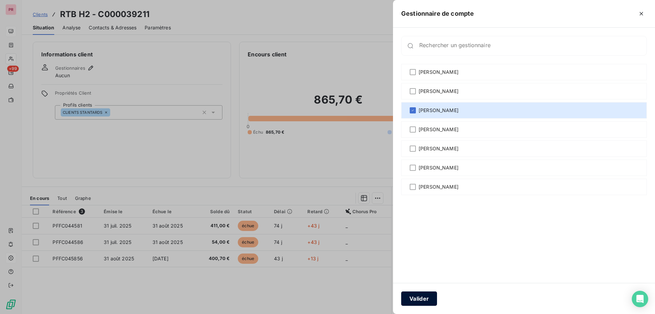
click at [411, 292] on button "Valider" at bounding box center [419, 298] width 36 height 14
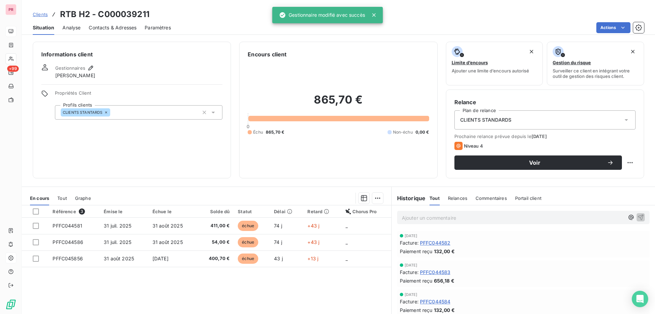
click at [43, 15] on span "Clients" at bounding box center [40, 14] width 15 height 5
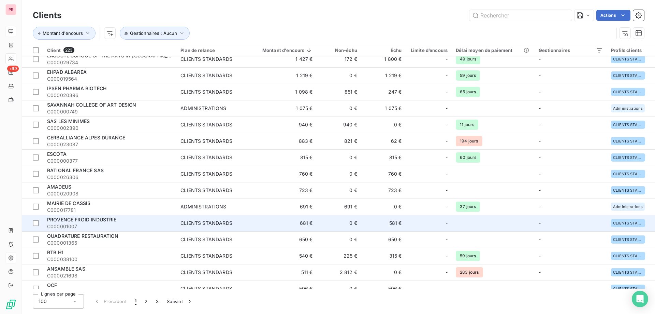
scroll to position [546, 0]
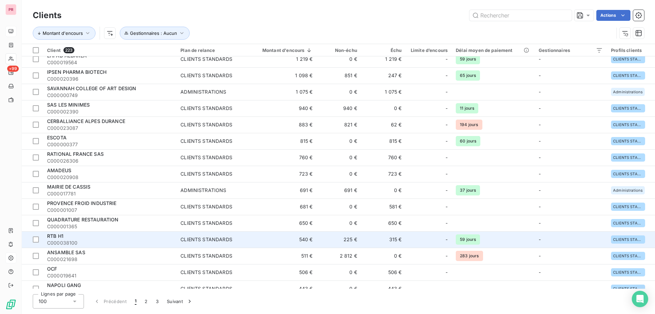
click at [58, 237] on span "RTB H1" at bounding box center [55, 236] width 16 height 6
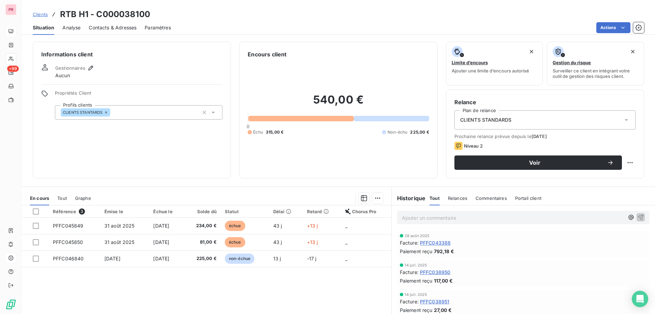
click at [85, 70] on div "Gestionnaires" at bounding box center [75, 68] width 40 height 8
click at [89, 67] on icon "button" at bounding box center [90, 67] width 7 height 7
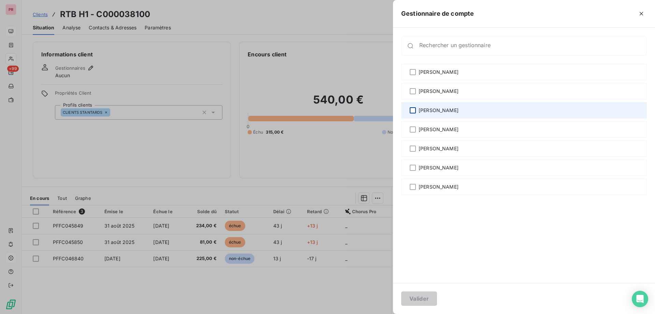
click at [414, 109] on div at bounding box center [413, 110] width 6 height 6
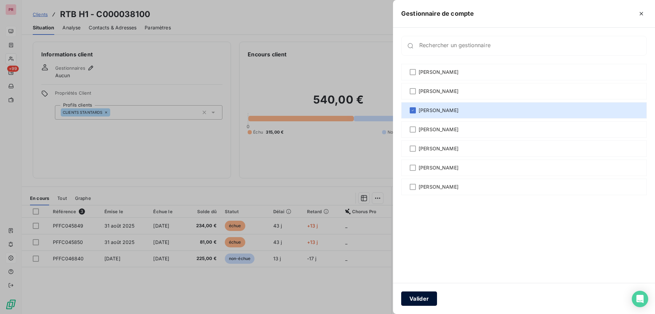
drag, startPoint x: 427, startPoint y: 297, endPoint x: 112, endPoint y: 87, distance: 378.8
click at [427, 297] on button "Valider" at bounding box center [419, 298] width 36 height 14
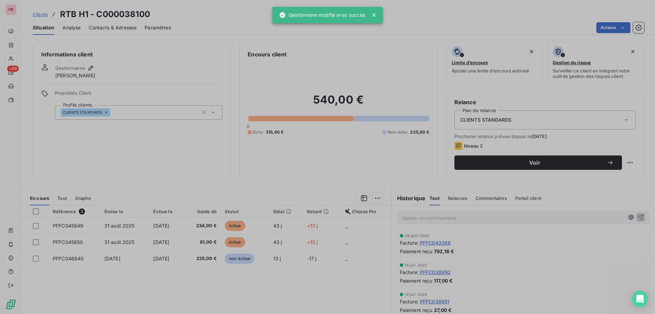
click at [41, 15] on span "Clients" at bounding box center [40, 14] width 15 height 5
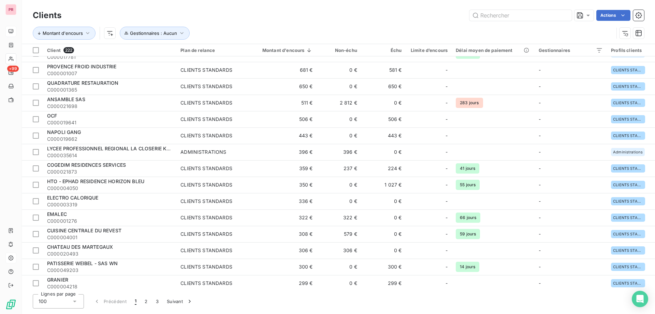
scroll to position [717, 0]
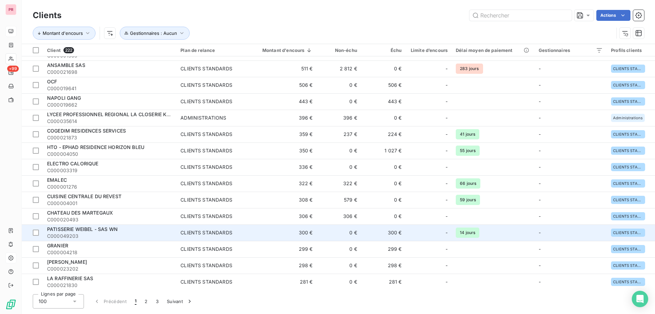
click at [90, 231] on span "PATISSERIE WEIBEL - SAS WN" at bounding box center [82, 229] width 71 height 6
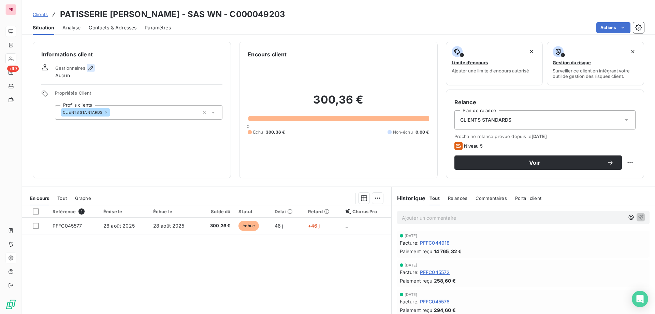
click at [89, 69] on icon "button" at bounding box center [90, 67] width 7 height 7
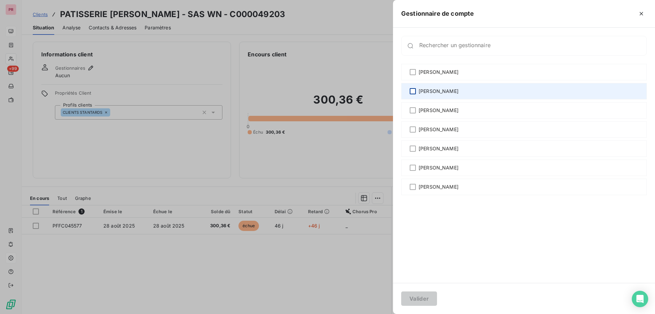
click at [414, 88] on div at bounding box center [413, 91] width 6 height 6
click at [414, 89] on div at bounding box center [413, 91] width 6 height 6
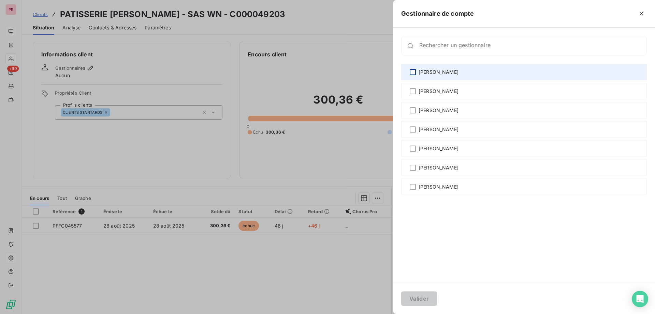
click at [414, 74] on div at bounding box center [413, 72] width 6 height 6
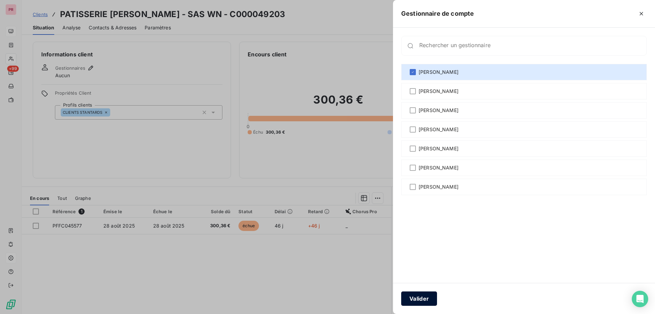
drag, startPoint x: 420, startPoint y: 297, endPoint x: 421, endPoint y: 293, distance: 4.0
click at [421, 294] on button "Valider" at bounding box center [419, 298] width 36 height 14
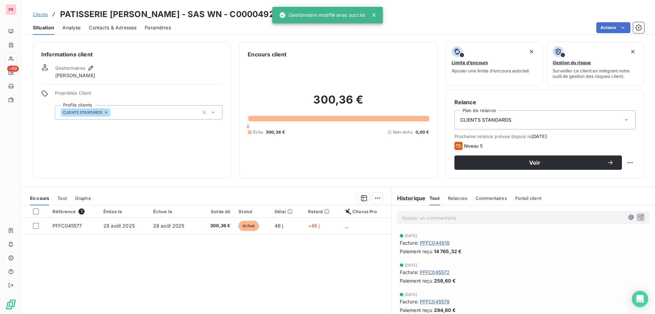
click at [38, 11] on link "Clients" at bounding box center [40, 14] width 15 height 7
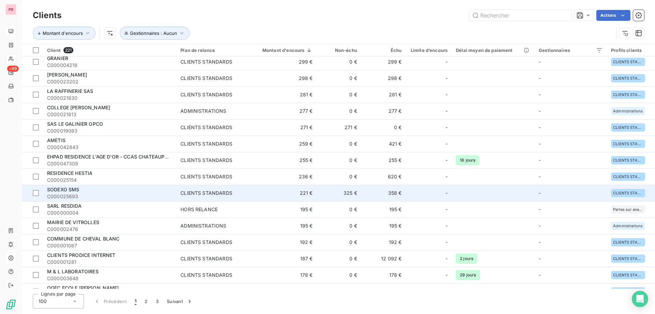
scroll to position [921, 0]
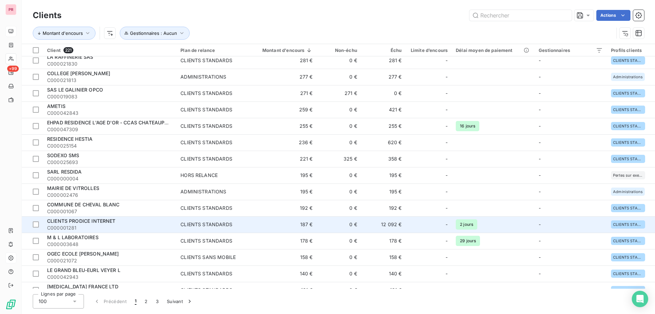
click at [94, 221] on span "CLIENTS PRODICE INTERNET" at bounding box center [81, 221] width 69 height 6
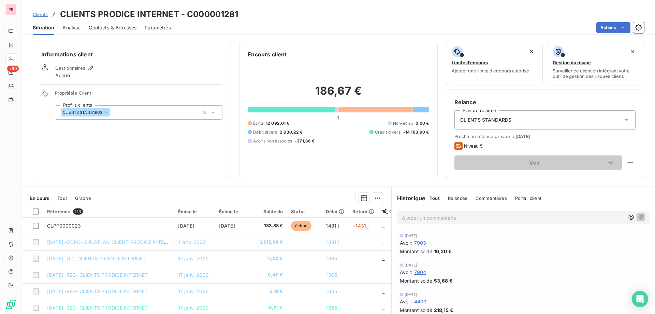
click at [464, 119] on span "CLIENTS STANDARDS" at bounding box center [486, 119] width 52 height 7
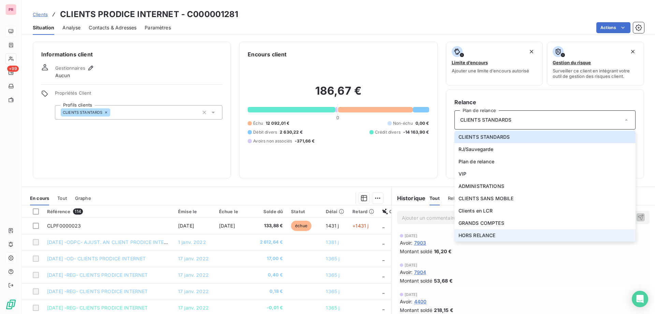
click at [480, 236] on span "HORS RELANCE" at bounding box center [477, 235] width 37 height 7
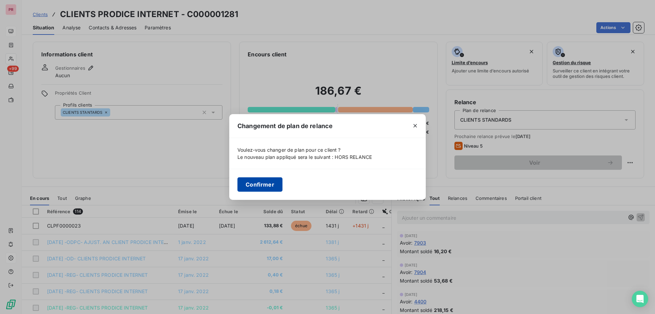
click at [261, 189] on button "Confirmer" at bounding box center [259, 184] width 45 height 14
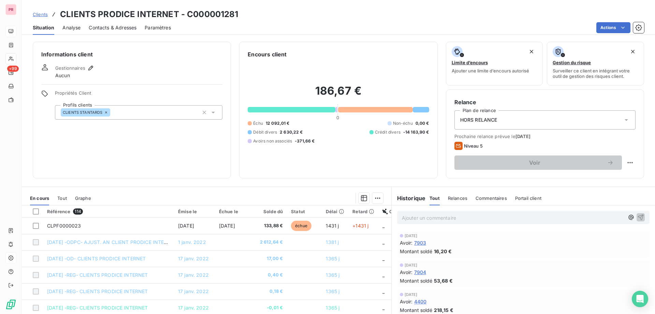
click at [42, 14] on span "Clients" at bounding box center [40, 14] width 15 height 5
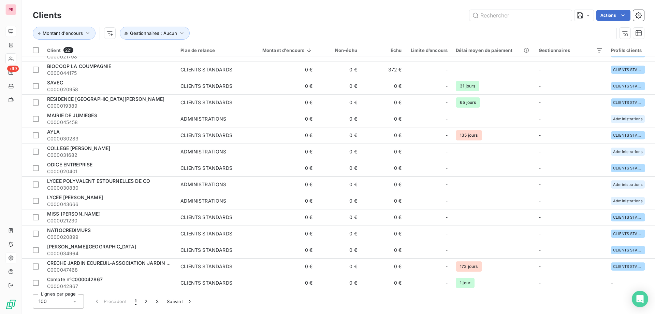
scroll to position [1406, 0]
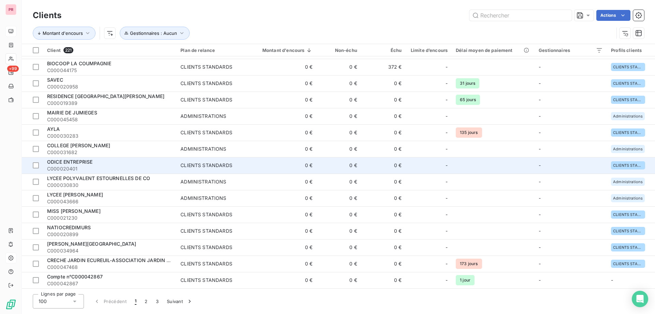
click at [73, 162] on span "ODICE ENTREPRISE" at bounding box center [69, 162] width 45 height 6
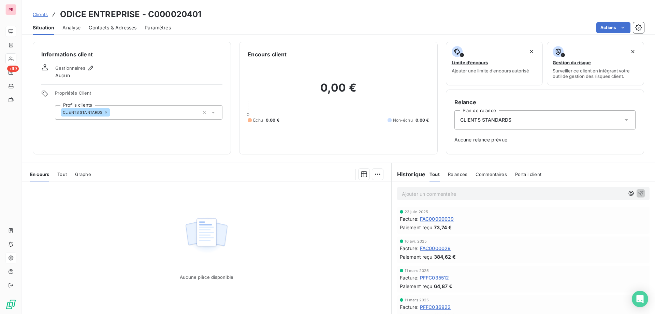
click at [210, 114] on icon at bounding box center [213, 112] width 7 height 7
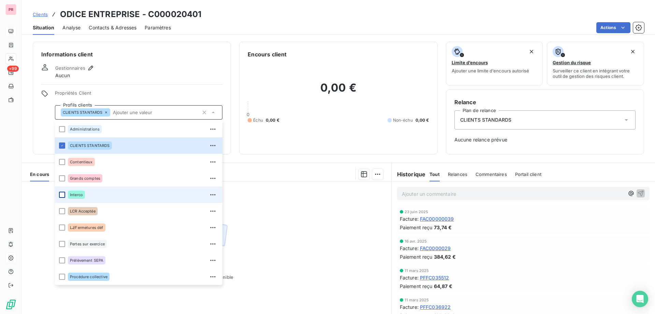
click at [64, 192] on div at bounding box center [62, 194] width 6 height 6
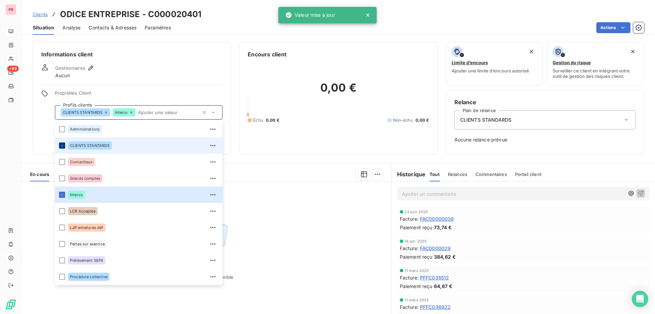
click at [61, 145] on icon at bounding box center [62, 145] width 4 height 4
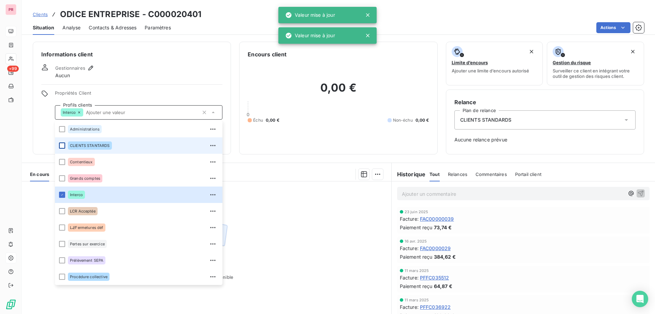
click at [153, 90] on div "Informations client Gestionnaires Aucun Propriétés Client Profils clients Inter…" at bounding box center [132, 98] width 198 height 113
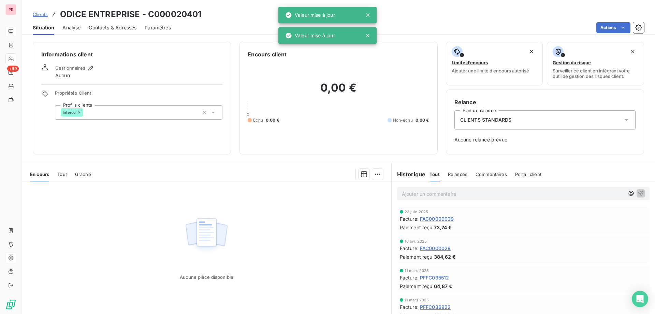
click at [483, 115] on div "CLIENTS STANDARDS" at bounding box center [545, 119] width 181 height 19
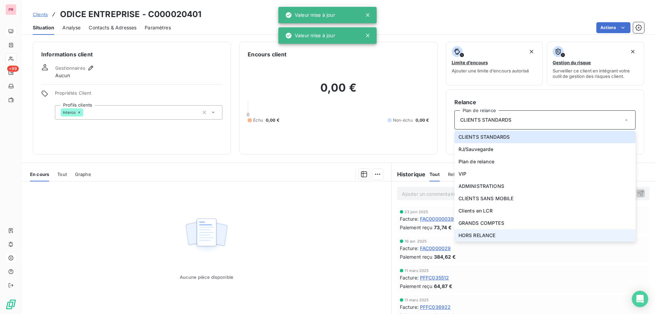
click at [478, 232] on span "HORS RELANCE" at bounding box center [477, 235] width 37 height 7
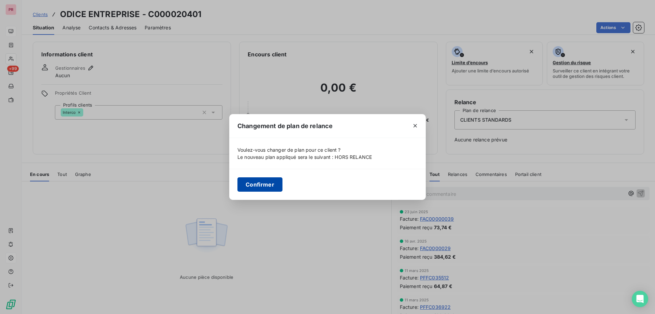
click at [263, 183] on button "Confirmer" at bounding box center [259, 184] width 45 height 14
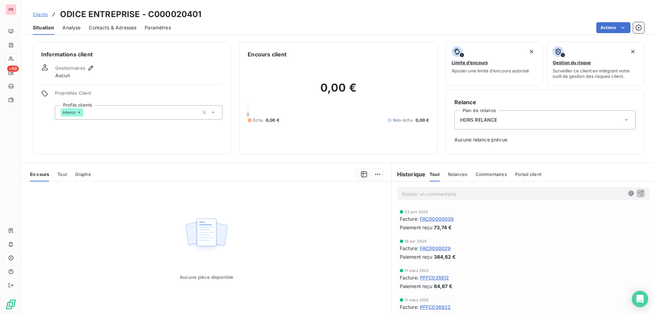
click at [43, 12] on span "Clients" at bounding box center [40, 14] width 15 height 5
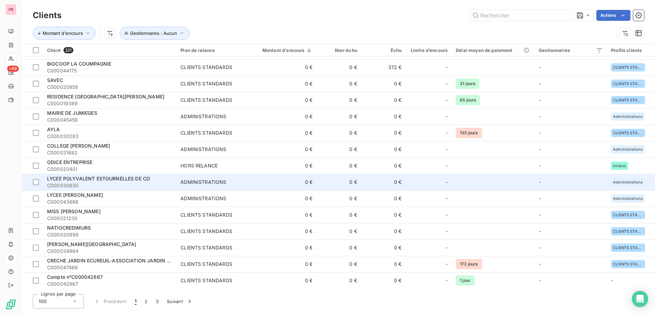
scroll to position [1406, 0]
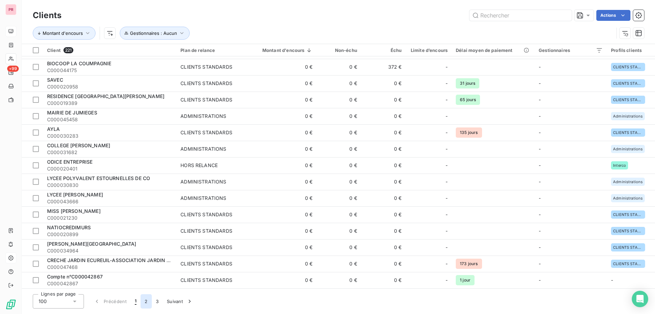
click at [149, 297] on button "2" at bounding box center [146, 301] width 11 height 14
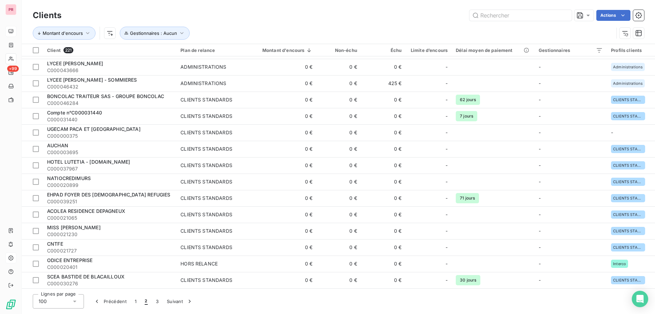
scroll to position [0, 0]
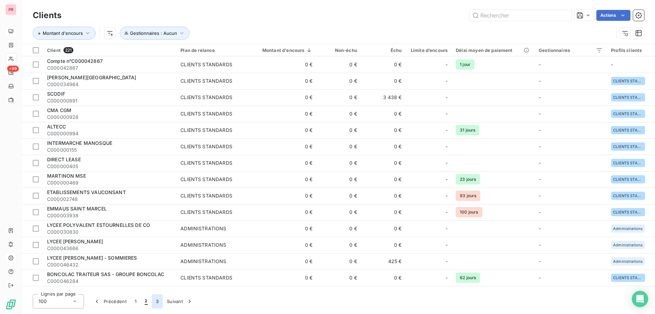
click at [158, 300] on button "3" at bounding box center [157, 301] width 11 height 14
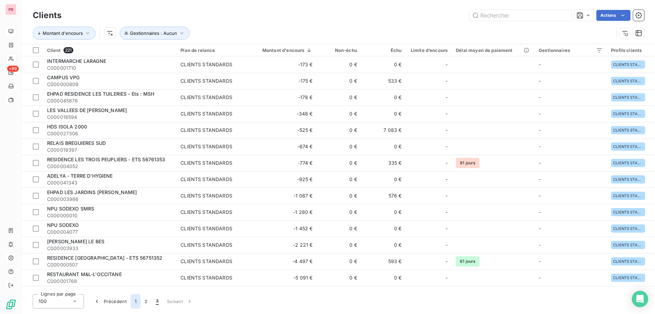
click at [134, 301] on button "1" at bounding box center [136, 301] width 10 height 14
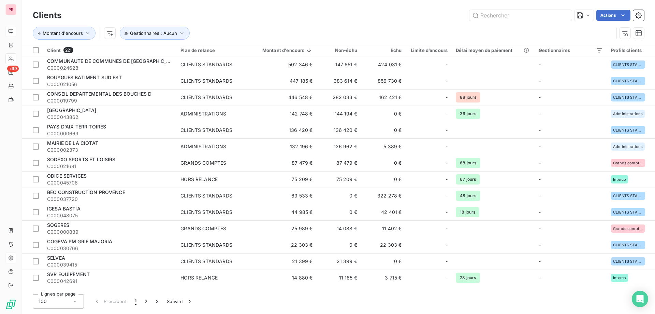
click at [229, 19] on div "Actions" at bounding box center [357, 15] width 575 height 11
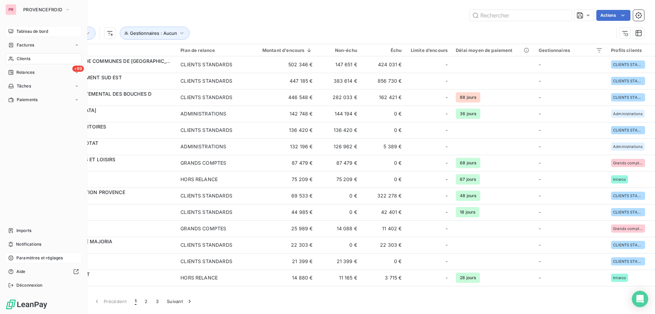
click at [22, 32] on span "Tableau de bord" at bounding box center [32, 31] width 32 height 6
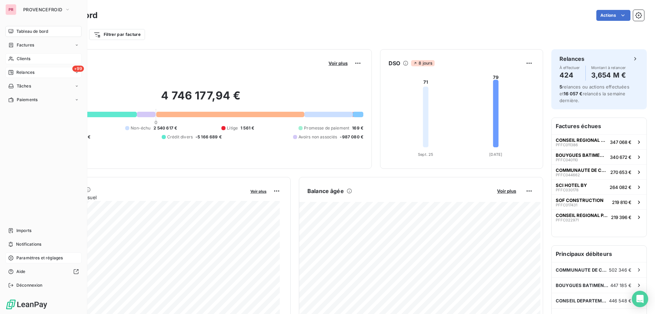
click at [10, 72] on icon at bounding box center [10, 72] width 5 height 5
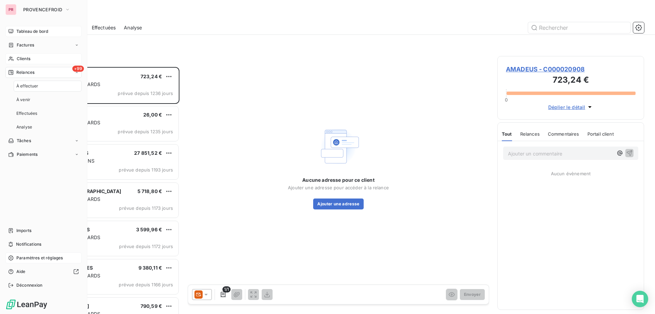
scroll to position [242, 142]
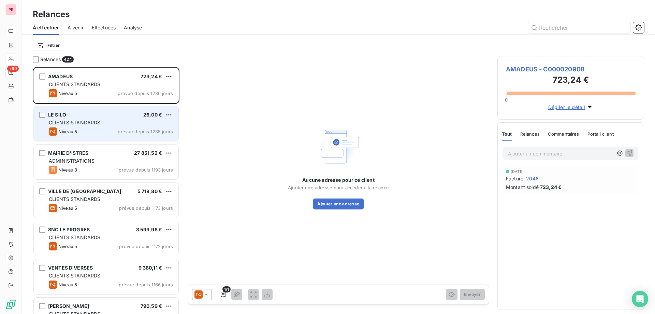
click at [117, 125] on div "CLIENTS STANDARDS" at bounding box center [111, 122] width 124 height 7
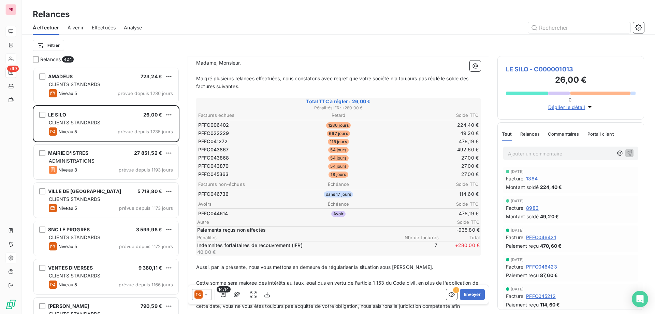
scroll to position [103, 0]
